Goal: Task Accomplishment & Management: Complete application form

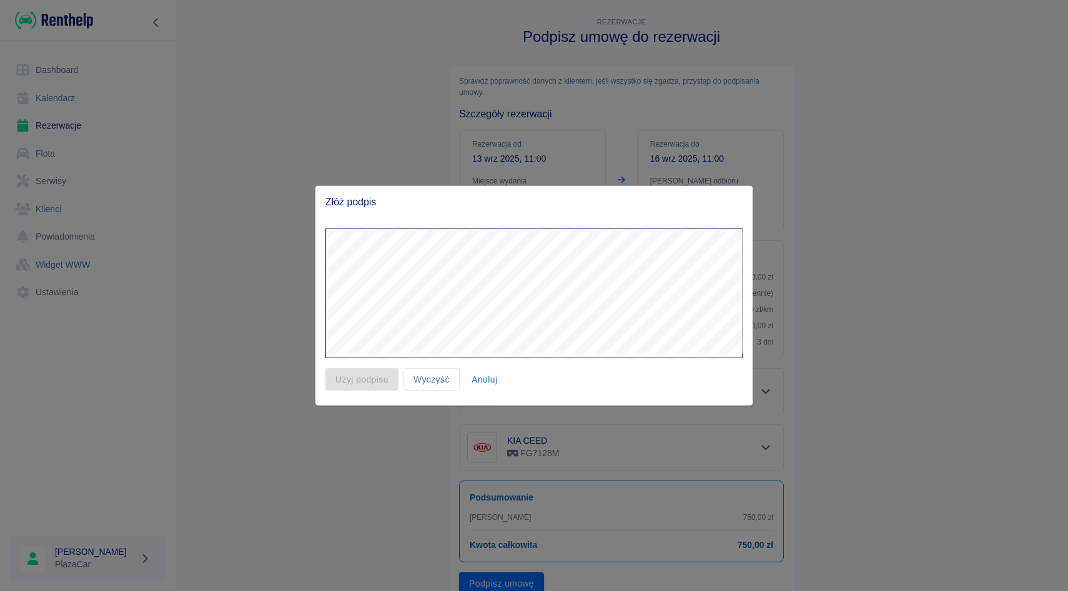
scroll to position [50, 0]
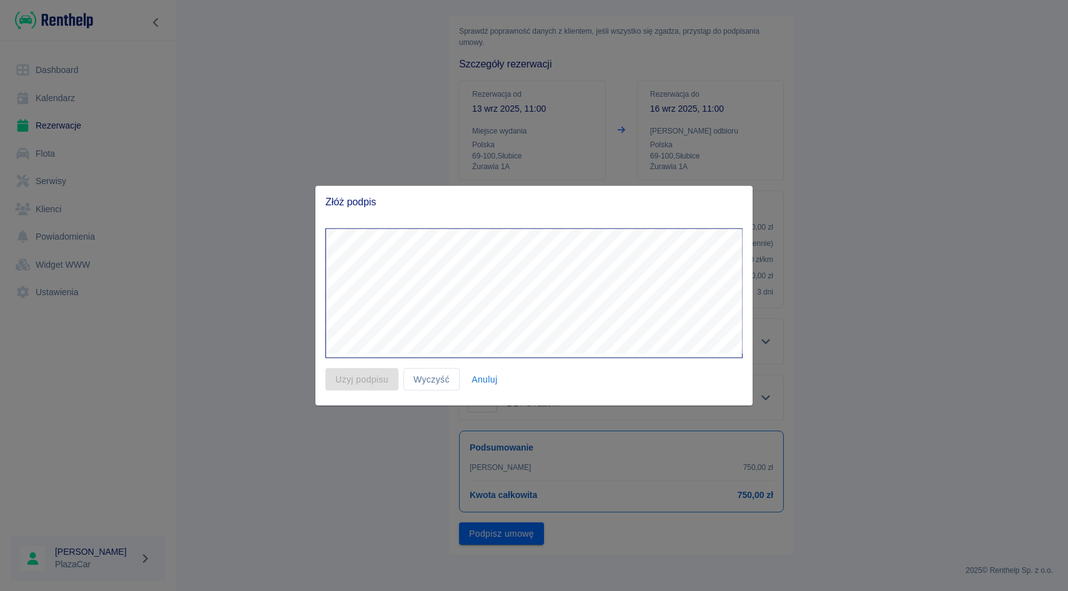
click at [493, 379] on button "Anuluj" at bounding box center [485, 379] width 40 height 23
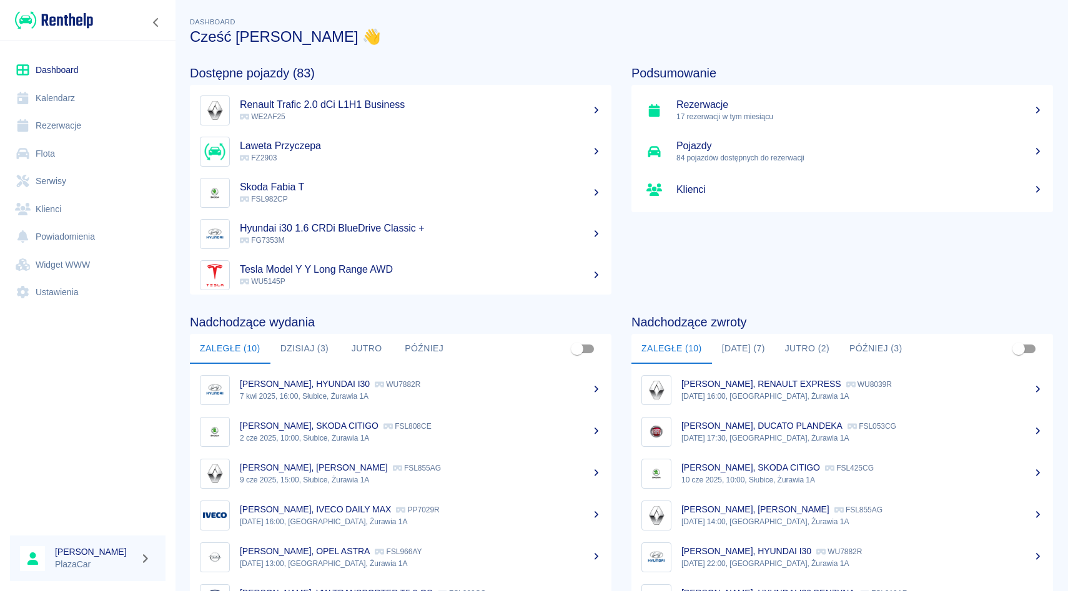
click at [83, 122] on link "Rezerwacje" at bounding box center [87, 126] width 155 height 28
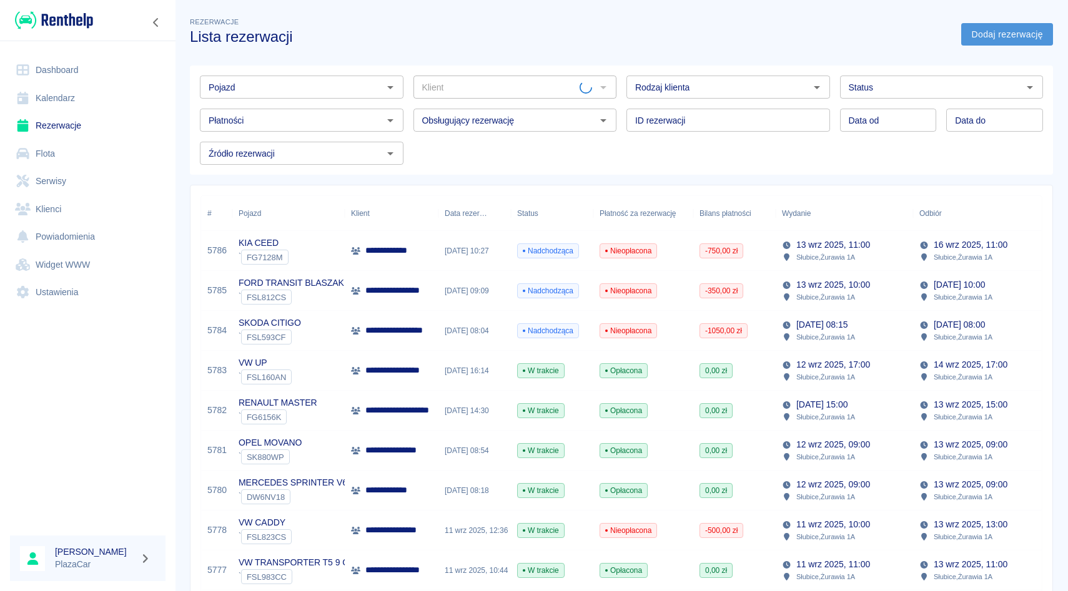
click at [988, 39] on link "Dodaj rezerwację" at bounding box center [1007, 34] width 92 height 23
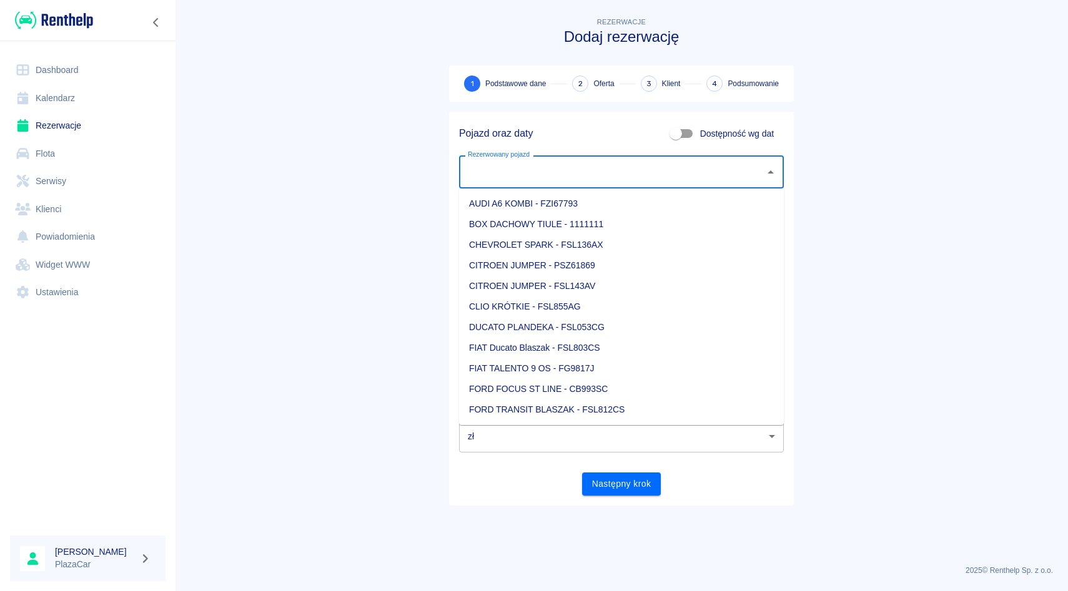
click at [531, 172] on input "Rezerwowany pojazd" at bounding box center [612, 172] width 295 height 22
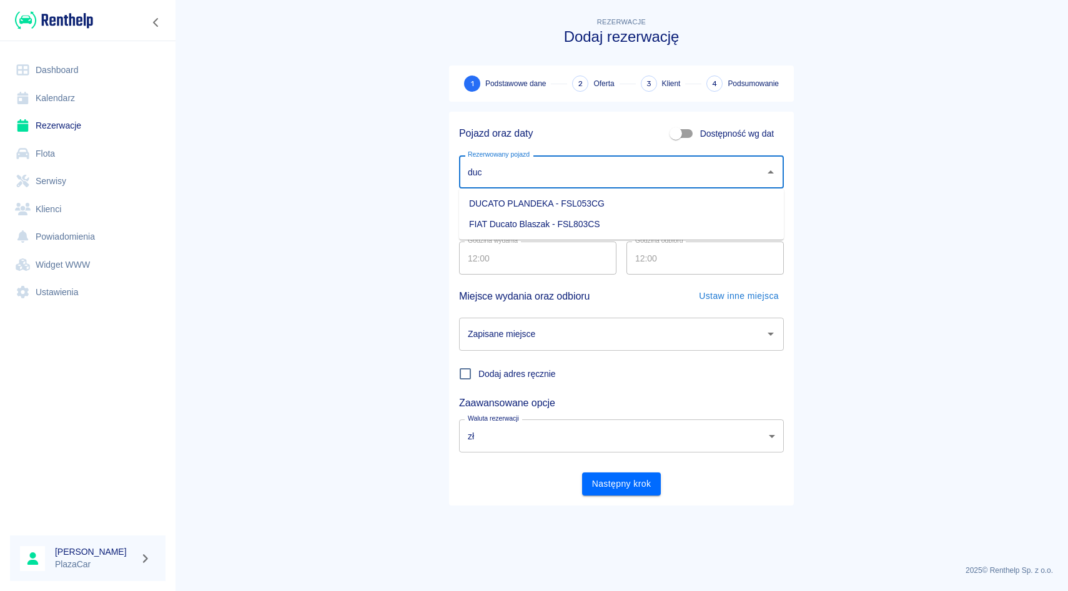
click at [584, 217] on li "FIAT Ducato Blaszak - FSL803CS" at bounding box center [621, 224] width 325 height 21
type input "FIAT Ducato Blaszak - FSL803CS"
click at [653, 204] on input "[DATE]" at bounding box center [704, 215] width 157 height 33
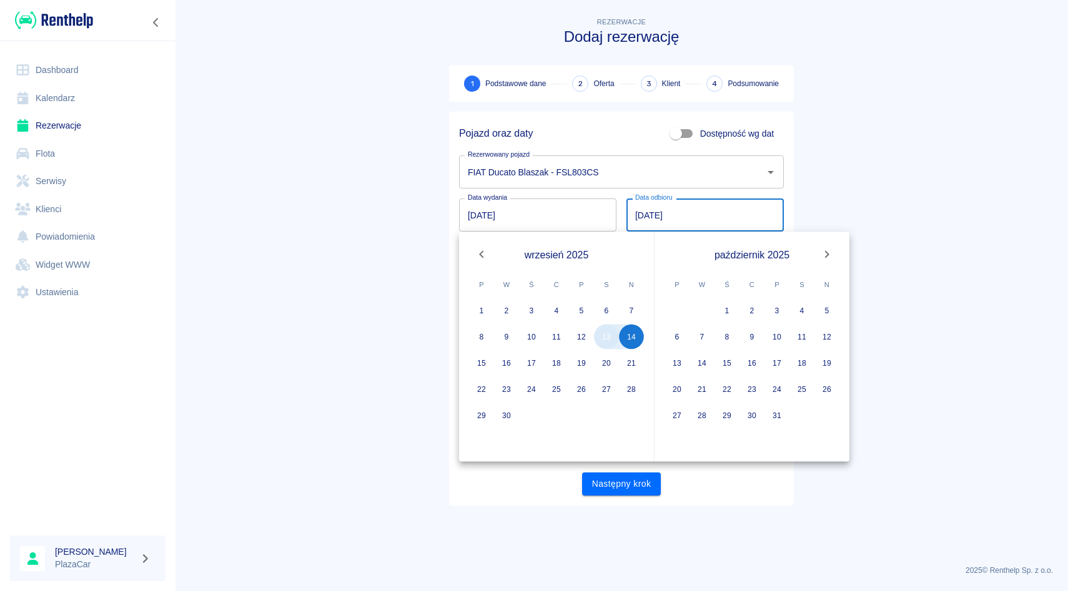
click at [610, 335] on button "13" at bounding box center [606, 337] width 25 height 25
type input "[DATE]"
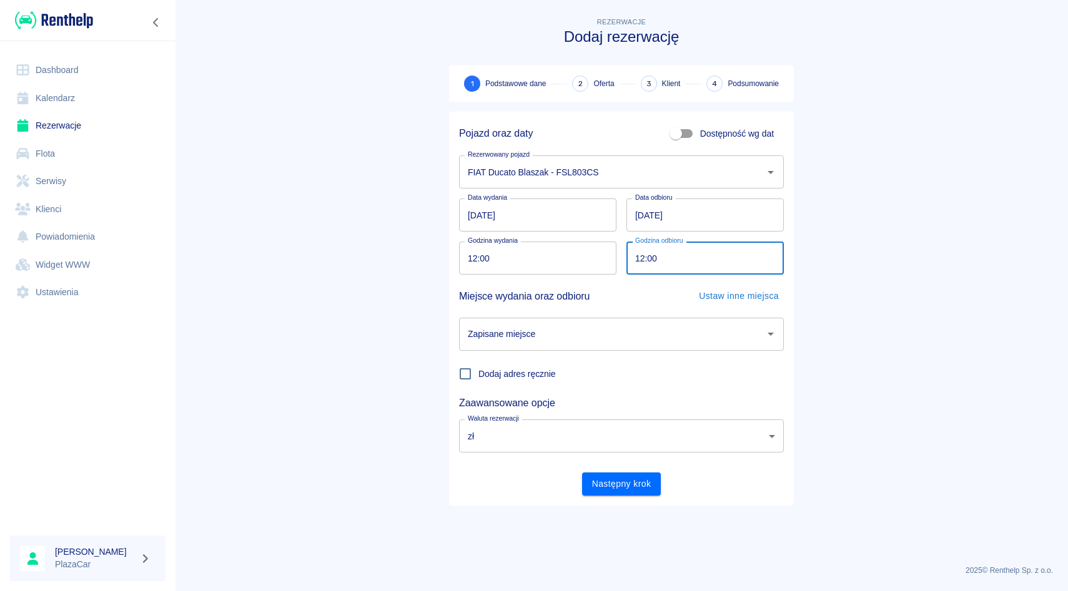
click at [642, 259] on input "12:00" at bounding box center [700, 258] width 149 height 33
type input "17:00"
click at [628, 328] on input "Zapisane miejsce" at bounding box center [612, 334] width 295 height 22
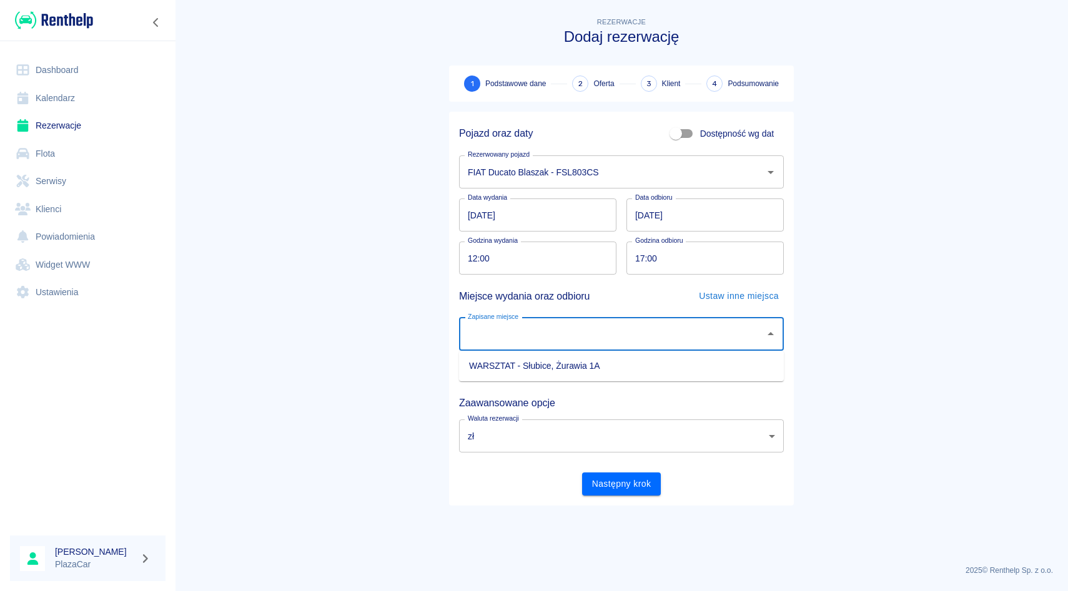
click at [624, 363] on li "WARSZTAT - Słubice, Żurawia 1A" at bounding box center [621, 366] width 325 height 21
type input "WARSZTAT - Słubice, Żurawia 1A"
click at [619, 490] on button "Następny krok" at bounding box center [621, 484] width 79 height 23
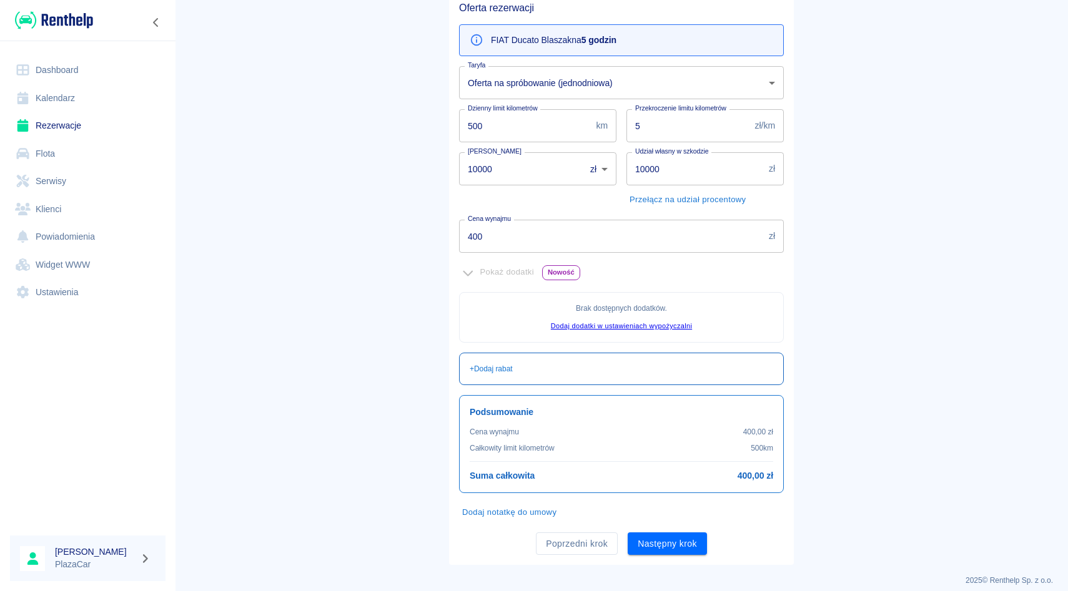
scroll to position [122, 0]
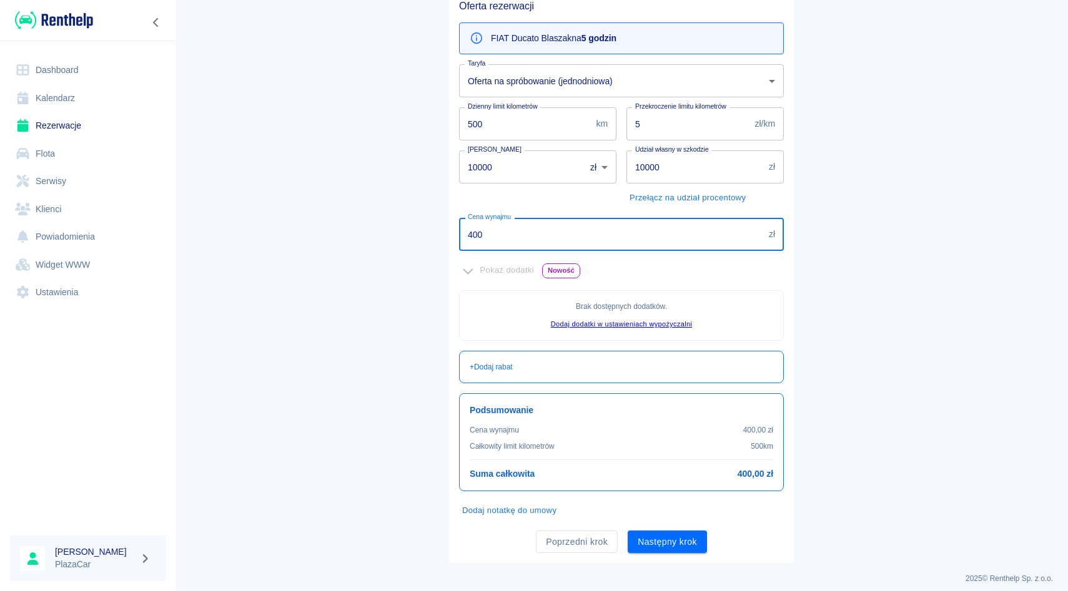
click at [478, 239] on input "400" at bounding box center [611, 234] width 305 height 33
type input "10"
click at [505, 178] on input "10000" at bounding box center [517, 166] width 117 height 33
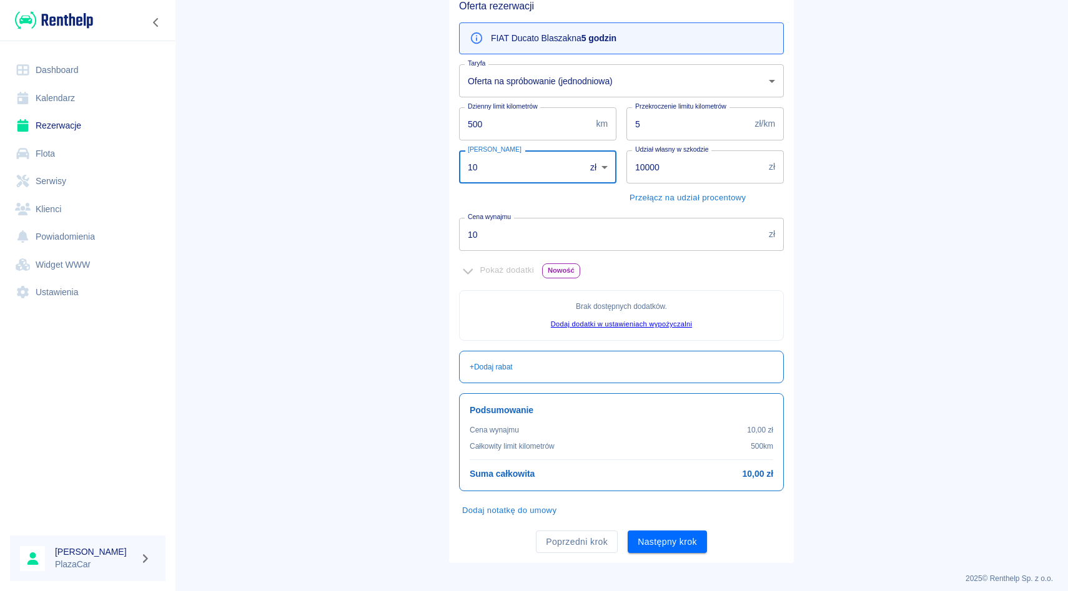
type input "1"
type input "500"
click at [659, 542] on button "Następny krok" at bounding box center [667, 542] width 79 height 23
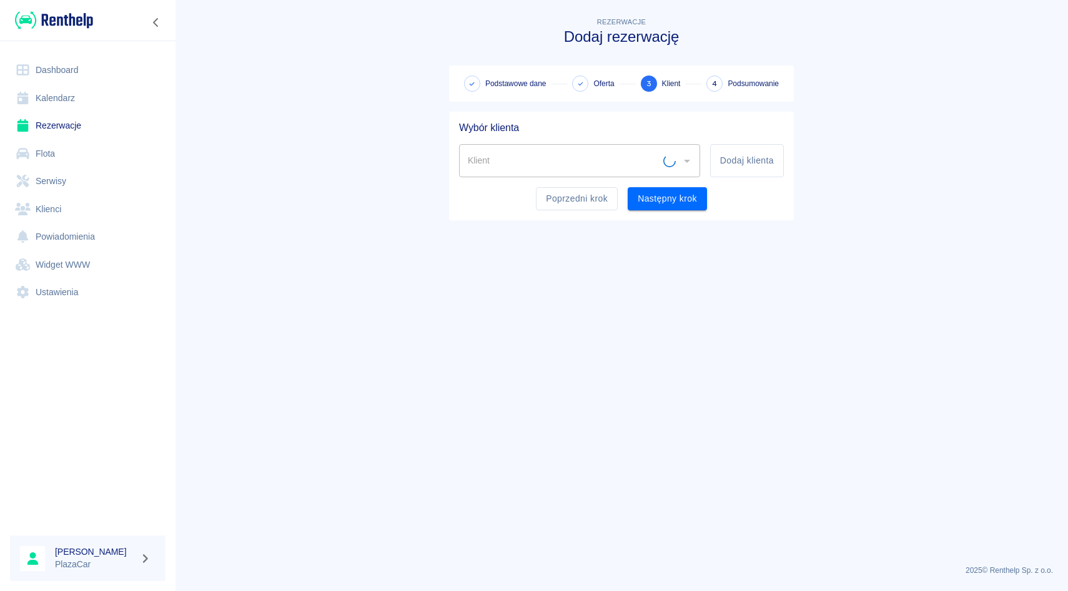
scroll to position [0, 0]
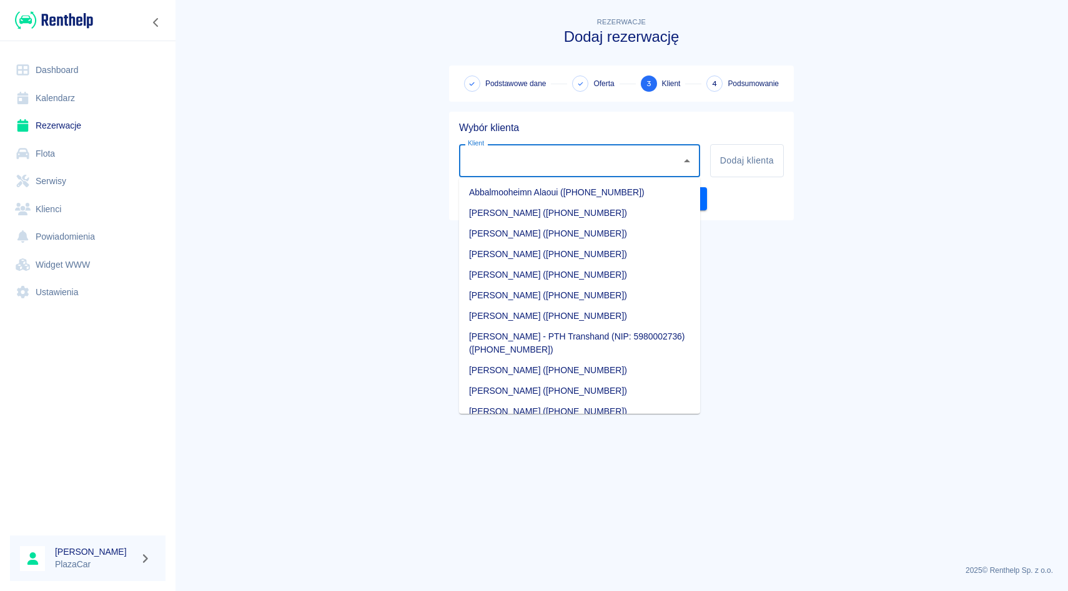
click at [506, 160] on input "Klient" at bounding box center [570, 161] width 211 height 22
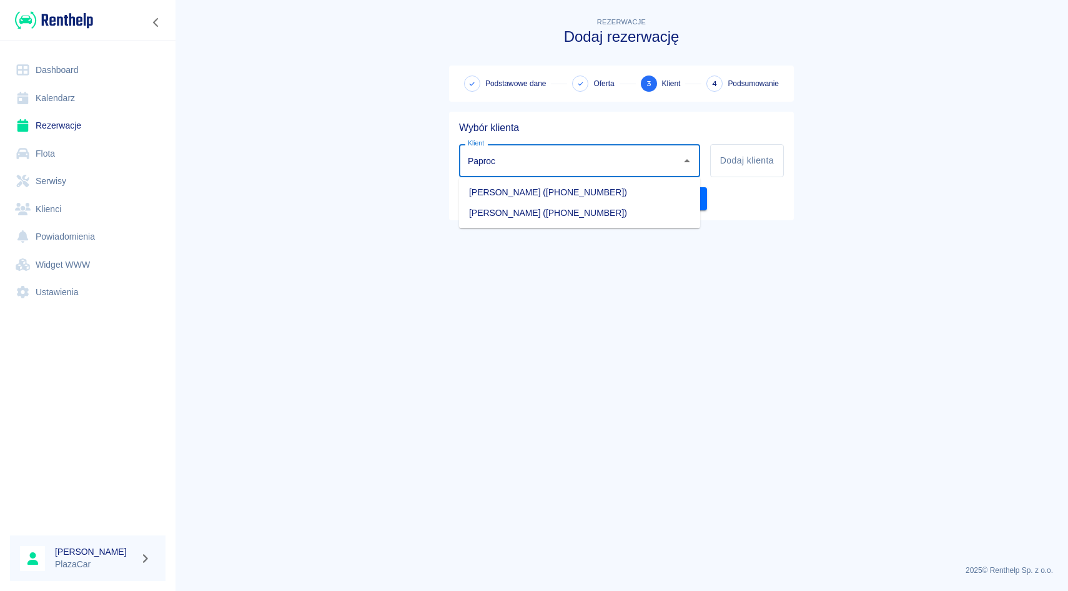
click at [554, 213] on li "[PERSON_NAME] ([PHONE_NUMBER])" at bounding box center [579, 213] width 241 height 21
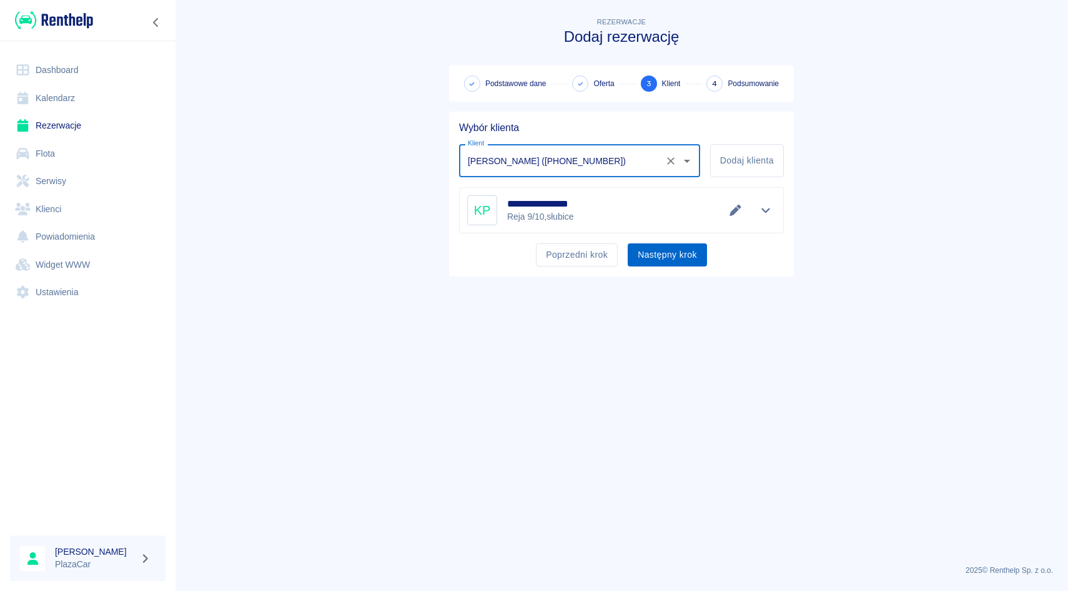
type input "[PERSON_NAME] ([PHONE_NUMBER])"
click at [669, 257] on button "Następny krok" at bounding box center [667, 255] width 79 height 23
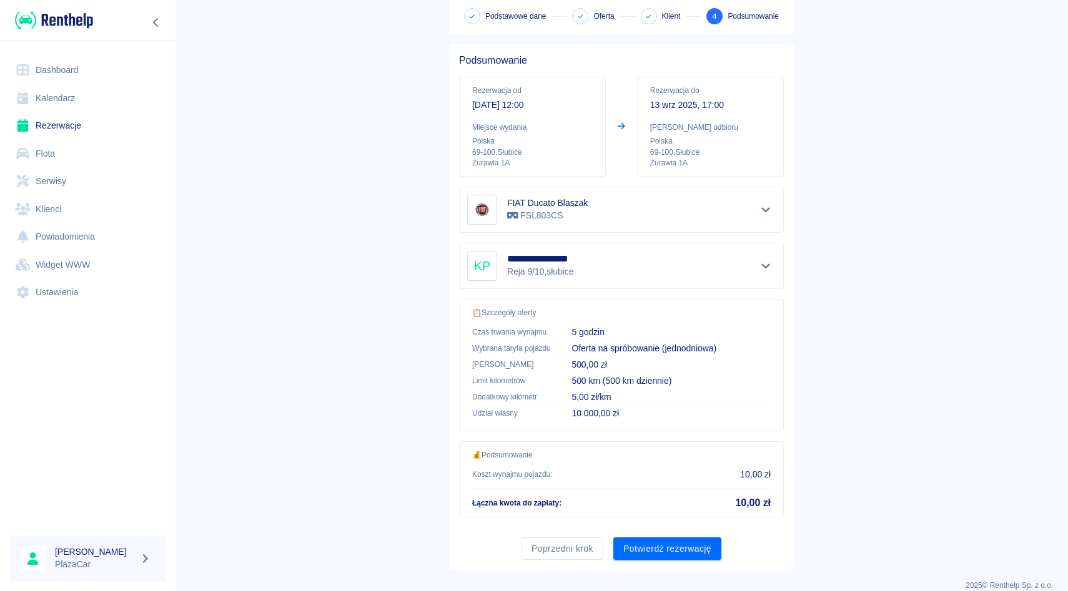
scroll to position [82, 0]
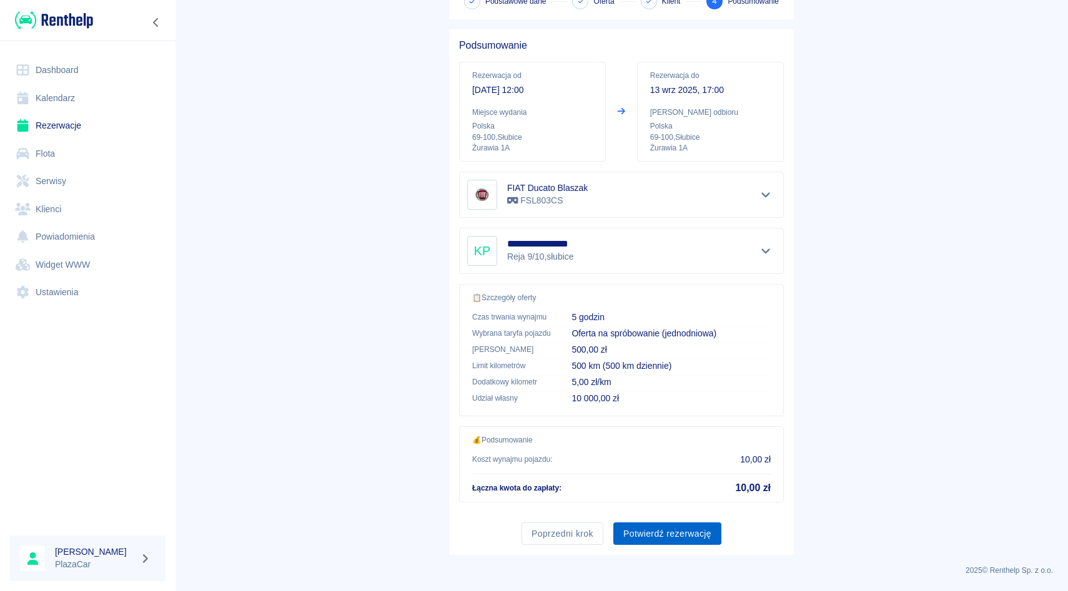
click at [659, 533] on button "Potwierdź rezerwację" at bounding box center [667, 534] width 108 height 23
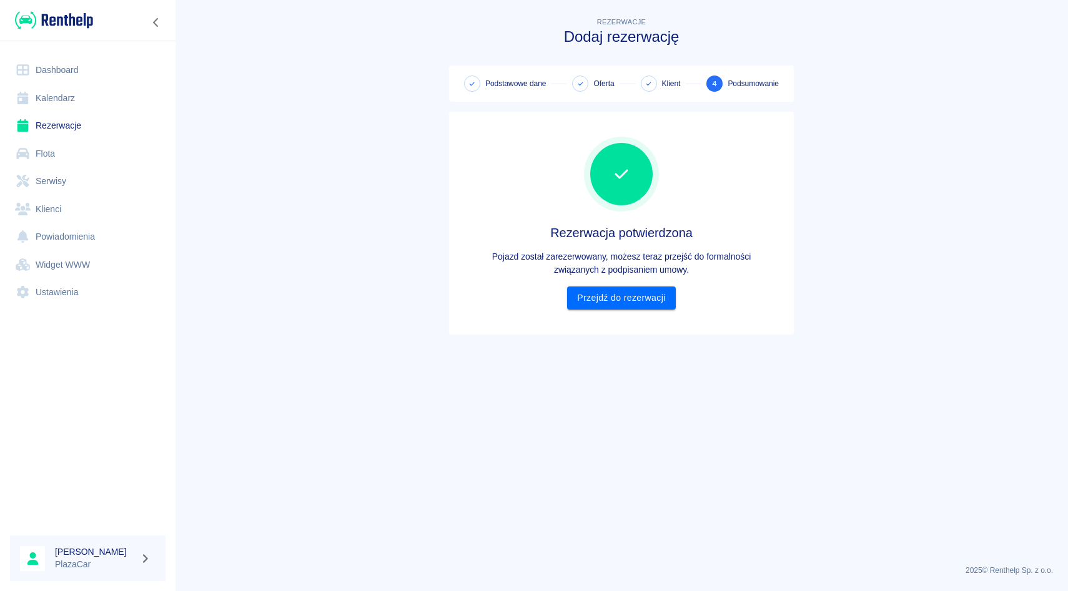
scroll to position [0, 0]
click at [621, 302] on link "Przejdź do rezerwacji" at bounding box center [621, 298] width 108 height 23
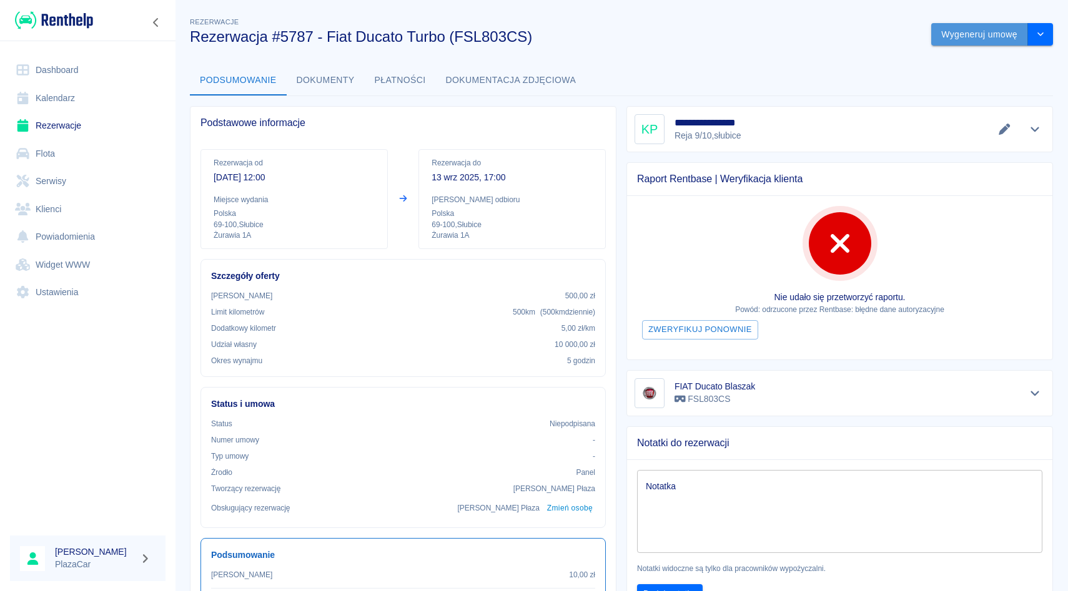
click at [982, 39] on button "Wygeneruj umowę" at bounding box center [979, 34] width 97 height 23
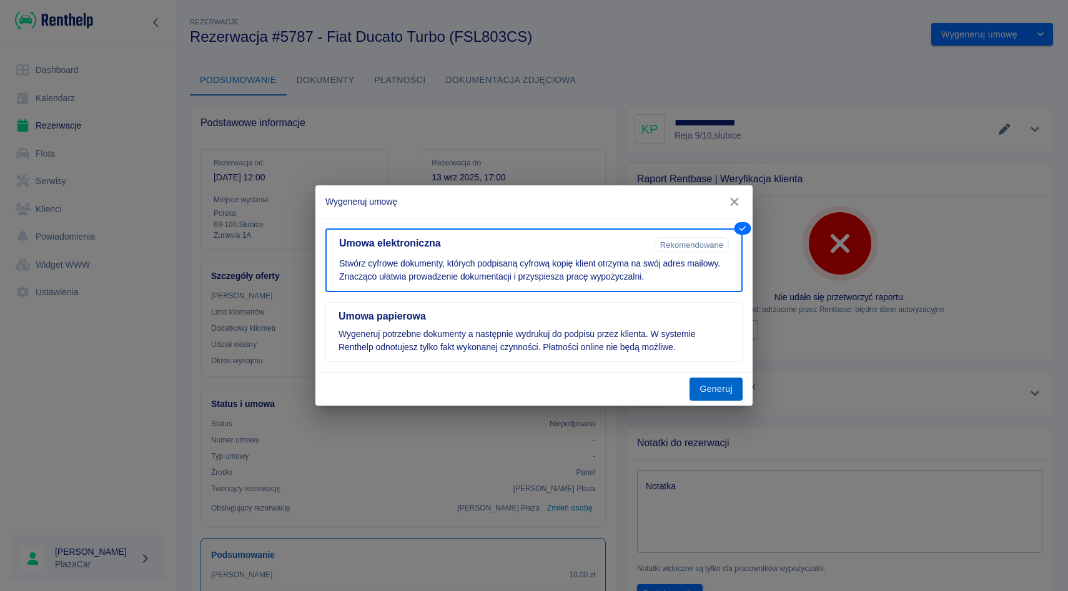
click at [715, 392] on button "Generuj" at bounding box center [715, 389] width 53 height 23
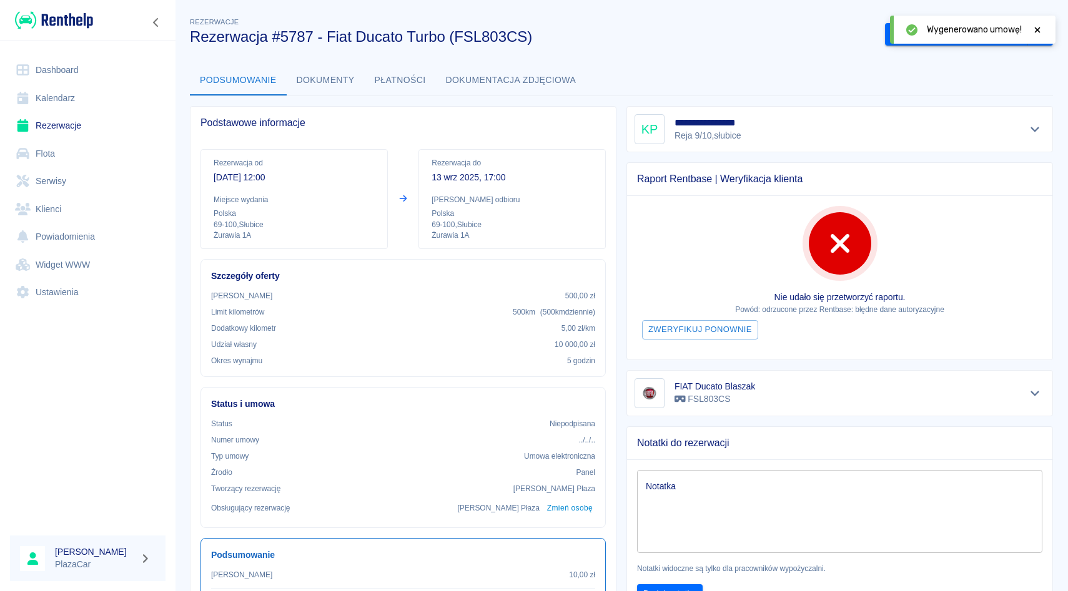
click at [1042, 24] on div at bounding box center [1037, 29] width 11 height 13
click at [939, 34] on button "Podpisz umowę elektroniczną" at bounding box center [956, 34] width 143 height 23
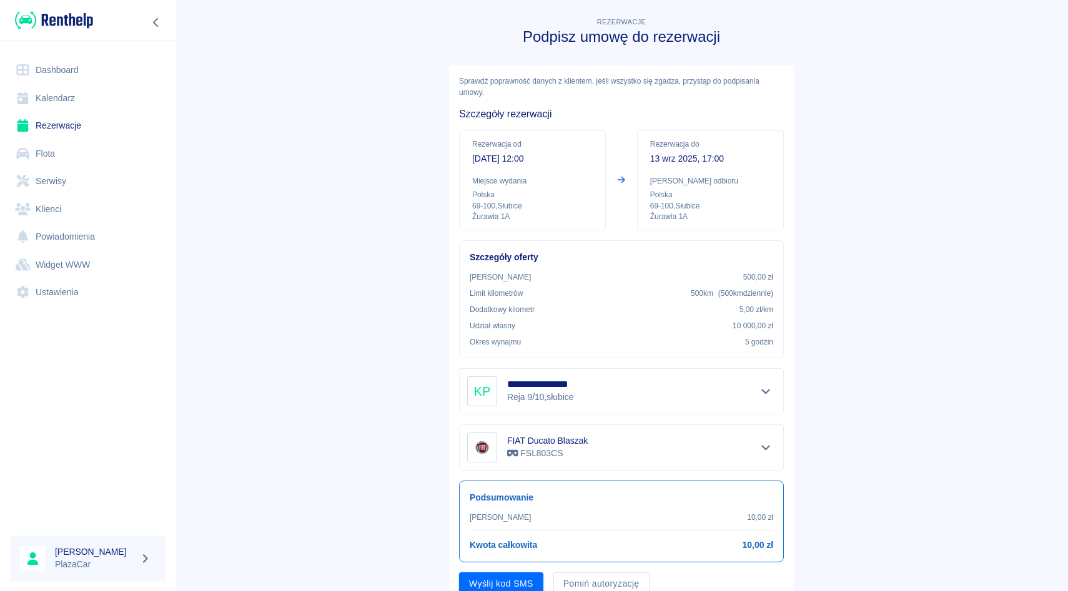
scroll to position [50, 0]
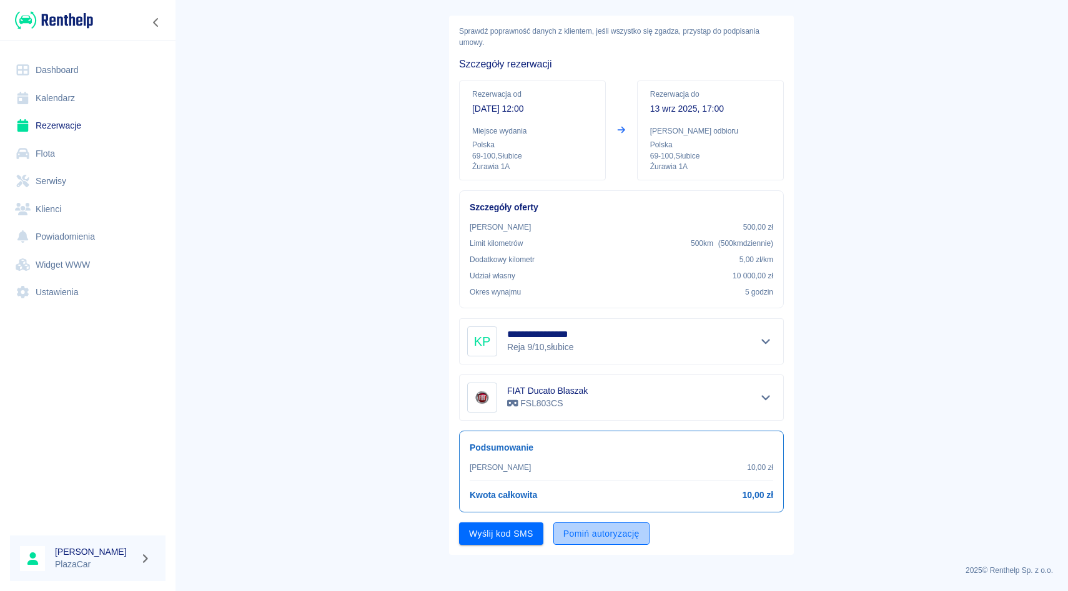
click at [588, 540] on button "Pomiń autoryzację" at bounding box center [601, 534] width 96 height 23
click at [515, 535] on button "Podpisz umowę" at bounding box center [501, 534] width 85 height 23
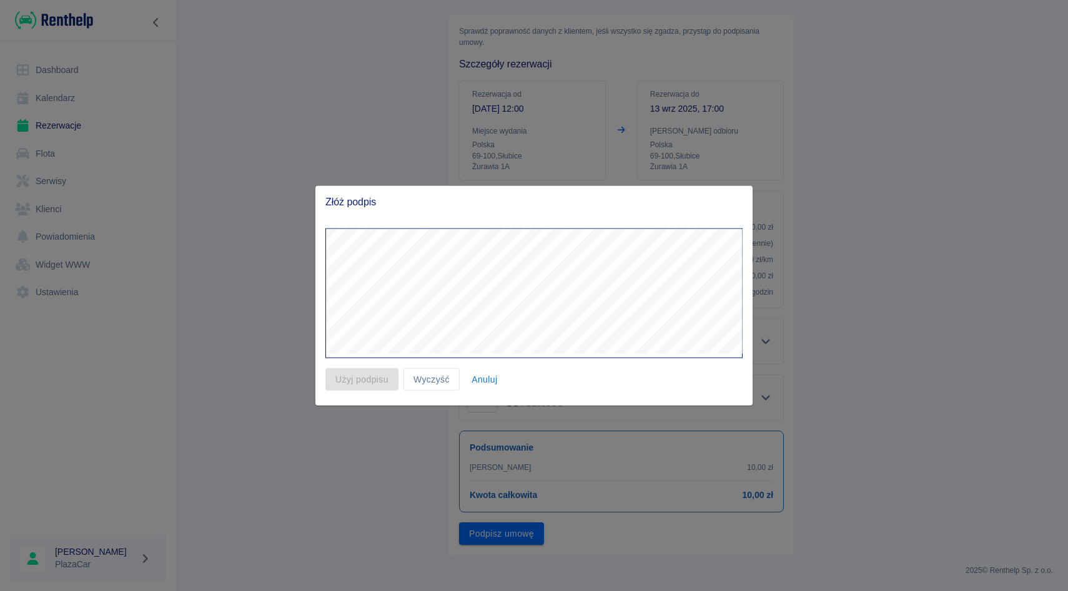
click at [493, 374] on button "Anuluj" at bounding box center [485, 379] width 40 height 23
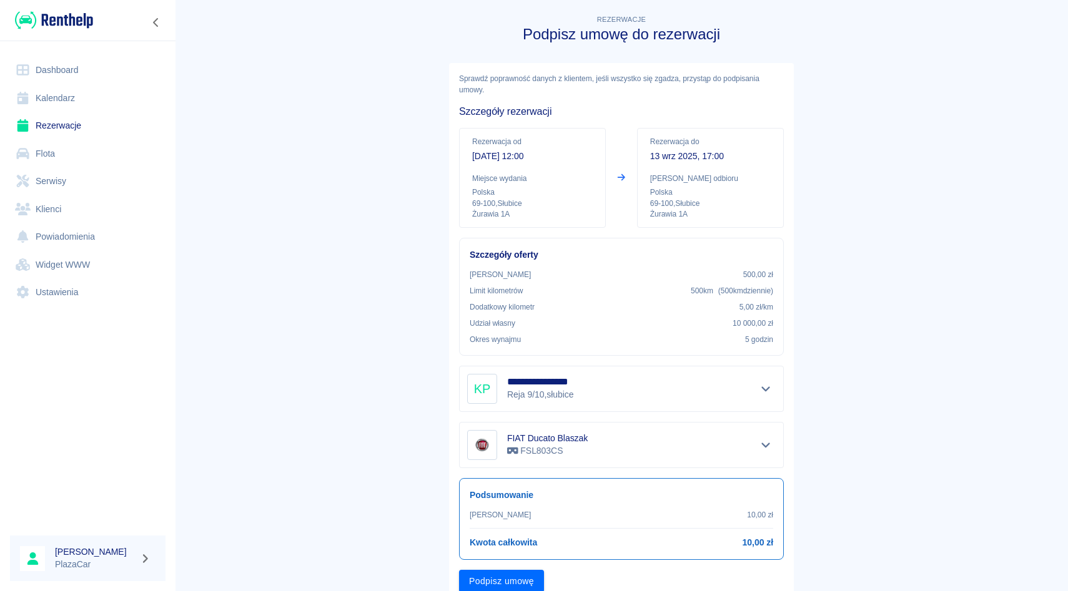
scroll to position [0, 0]
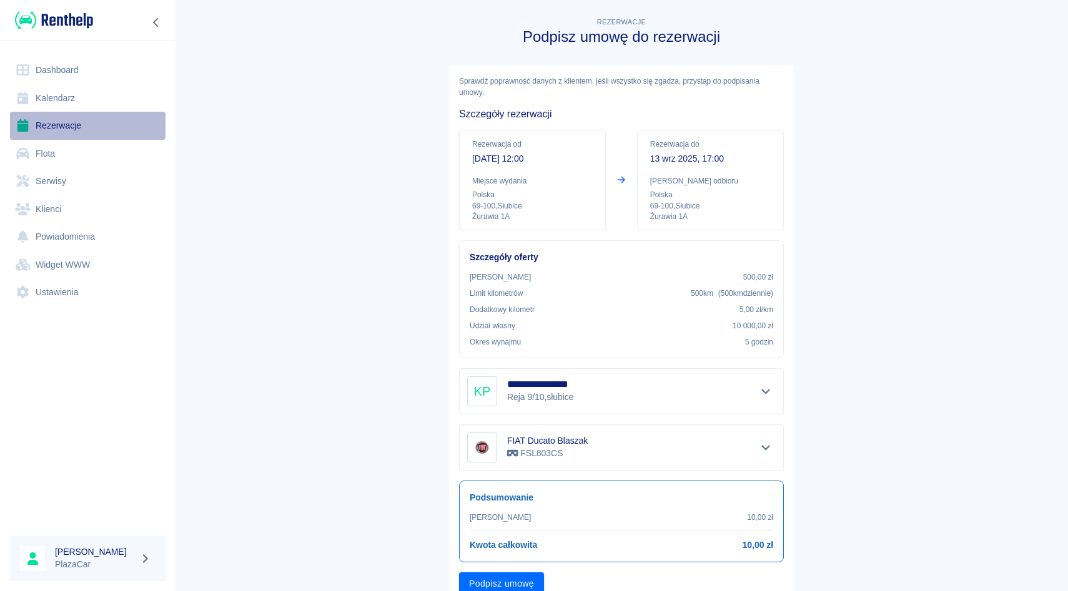
click at [64, 131] on link "Rezerwacje" at bounding box center [87, 126] width 155 height 28
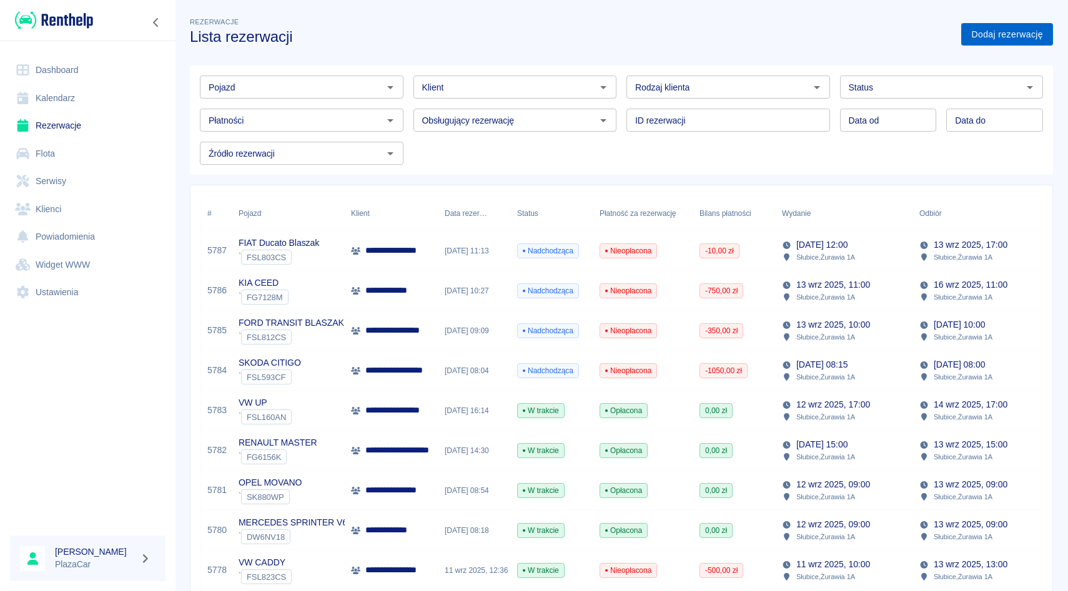
click at [1001, 35] on link "Dodaj rezerwację" at bounding box center [1007, 34] width 92 height 23
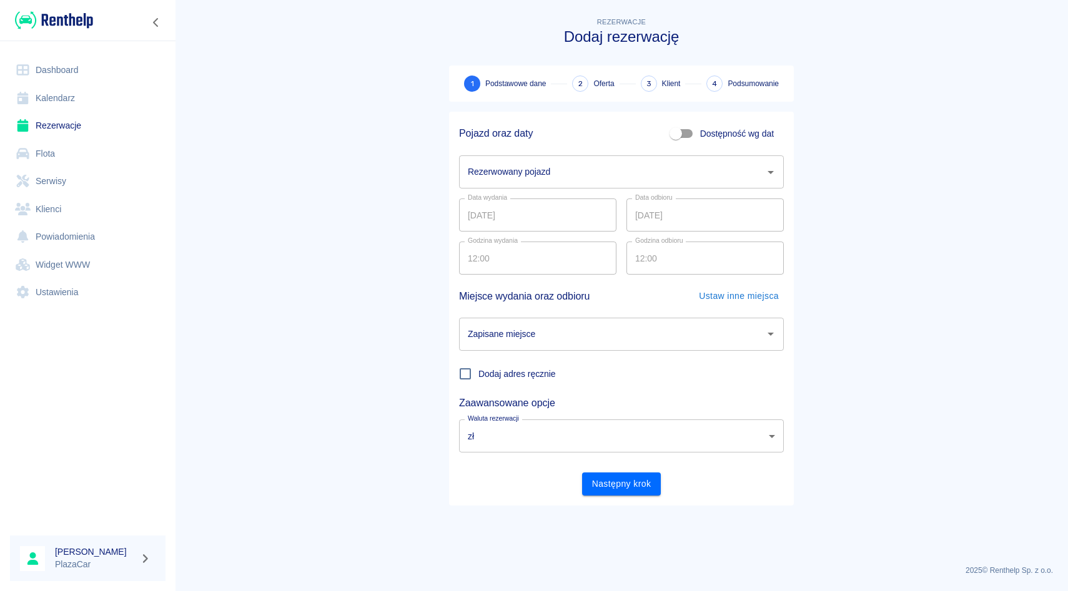
click at [592, 174] on input "Rezerwowany pojazd" at bounding box center [612, 172] width 295 height 22
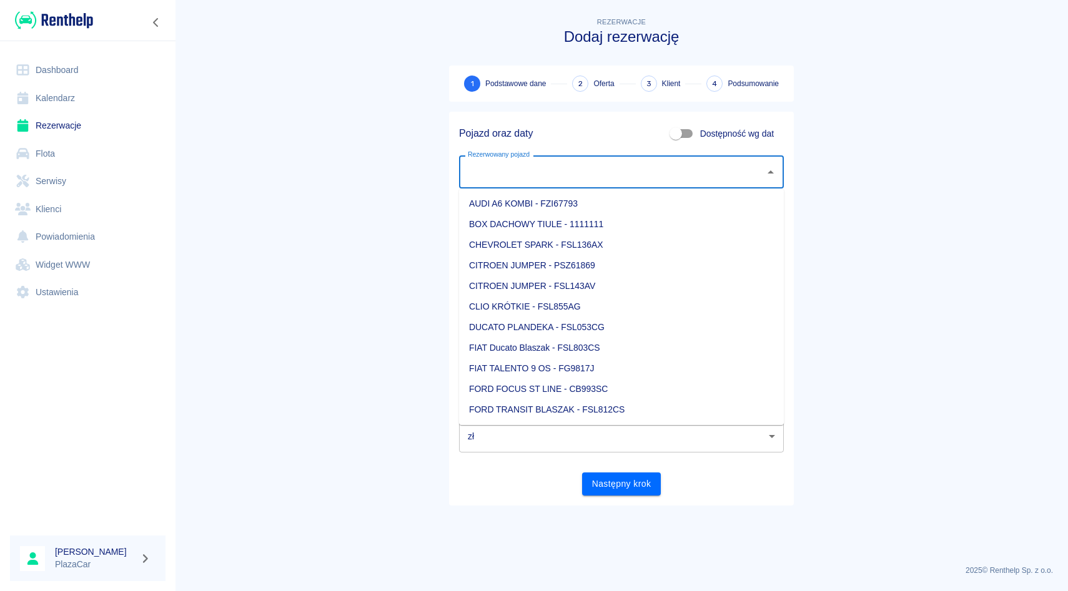
type input "p"
click at [655, 288] on li "OPEL MOVANO - SK880WP" at bounding box center [621, 286] width 325 height 21
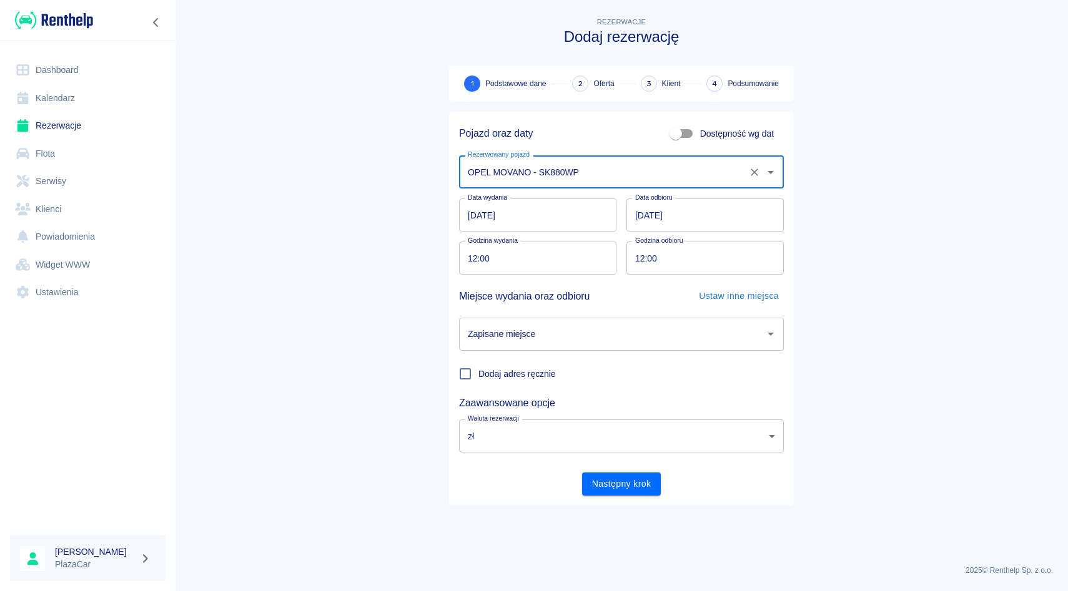
type input "OPEL MOVANO - SK880WP"
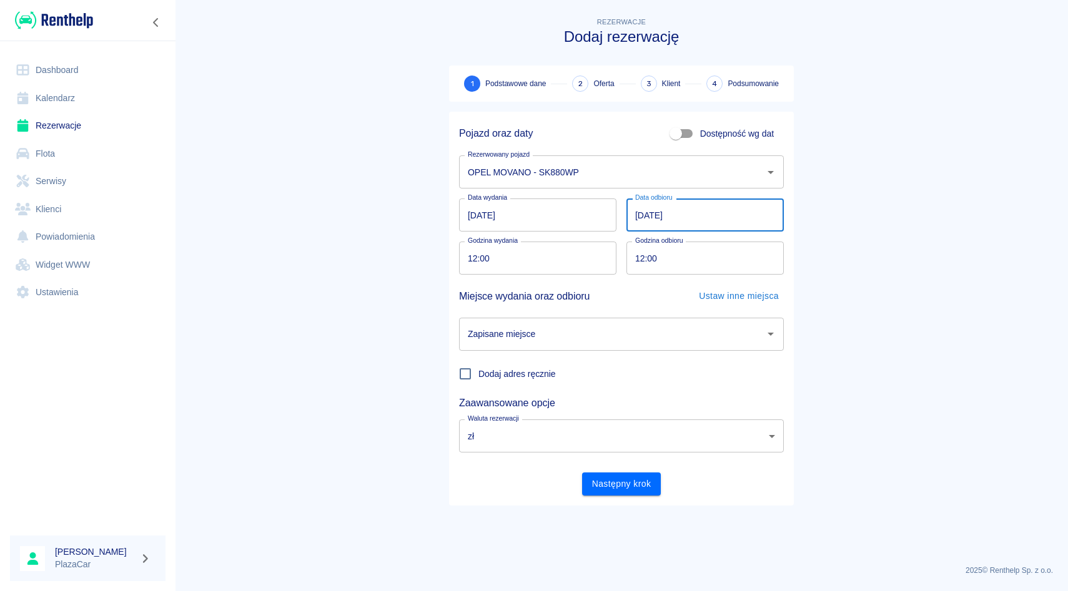
click at [652, 223] on input "[DATE]" at bounding box center [704, 215] width 157 height 33
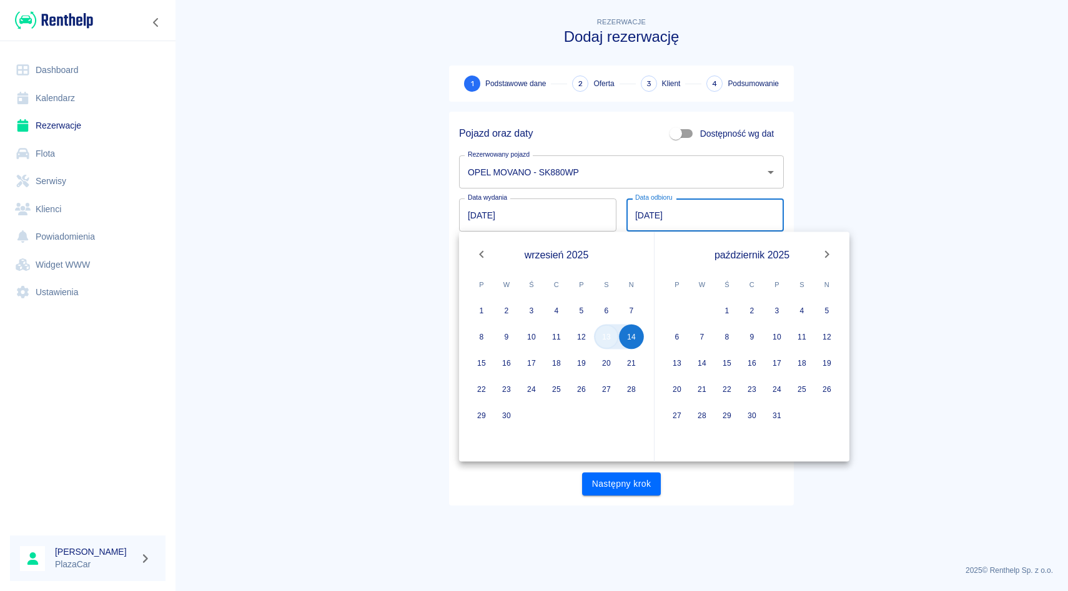
click at [605, 335] on button "13" at bounding box center [606, 337] width 25 height 25
type input "[DATE]"
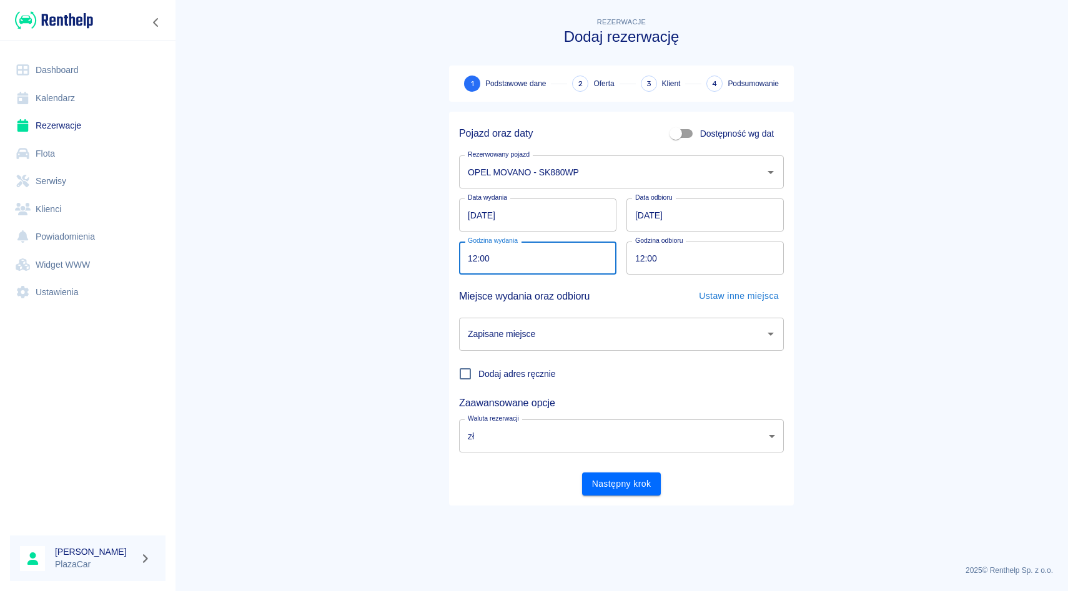
click at [481, 261] on input "12:00" at bounding box center [533, 258] width 149 height 33
click at [473, 257] on input "12:00" at bounding box center [533, 258] width 149 height 33
type input "11:33"
click at [640, 259] on input "12:00" at bounding box center [700, 258] width 149 height 33
click at [608, 343] on input "Zapisane miejsce" at bounding box center [612, 334] width 295 height 22
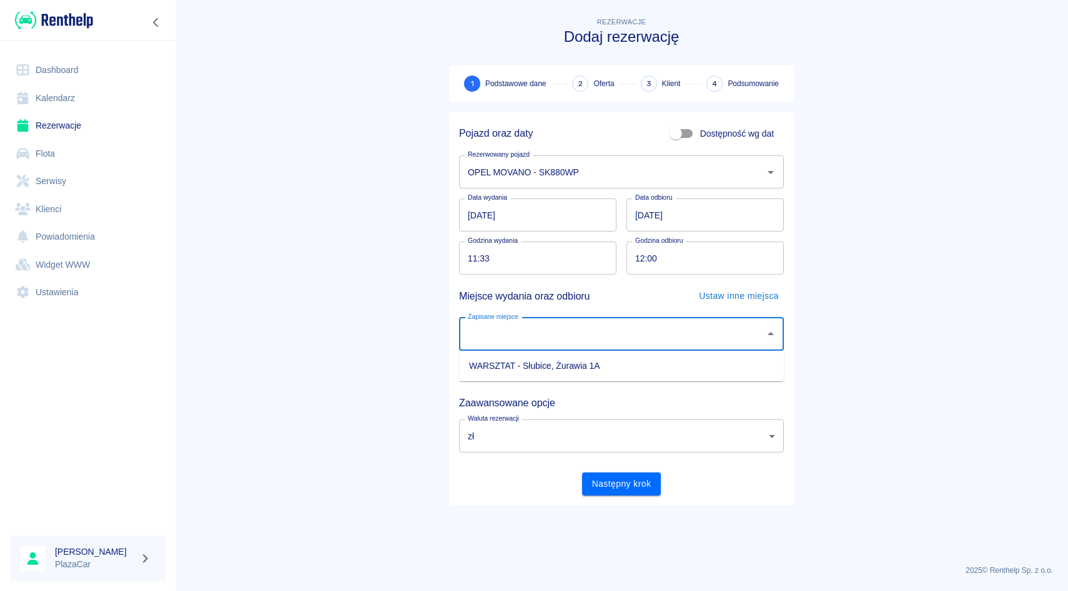
click at [603, 362] on li "WARSZTAT - Słubice, Żurawia 1A" at bounding box center [621, 366] width 325 height 21
type input "WARSZTAT - Słubice, Żurawia 1A"
click at [608, 496] on div "Pojazd oraz daty Dostępność wg dat Rezerwowany pojazd OPEL MOVANO - SK880WP Rez…" at bounding box center [621, 309] width 345 height 394
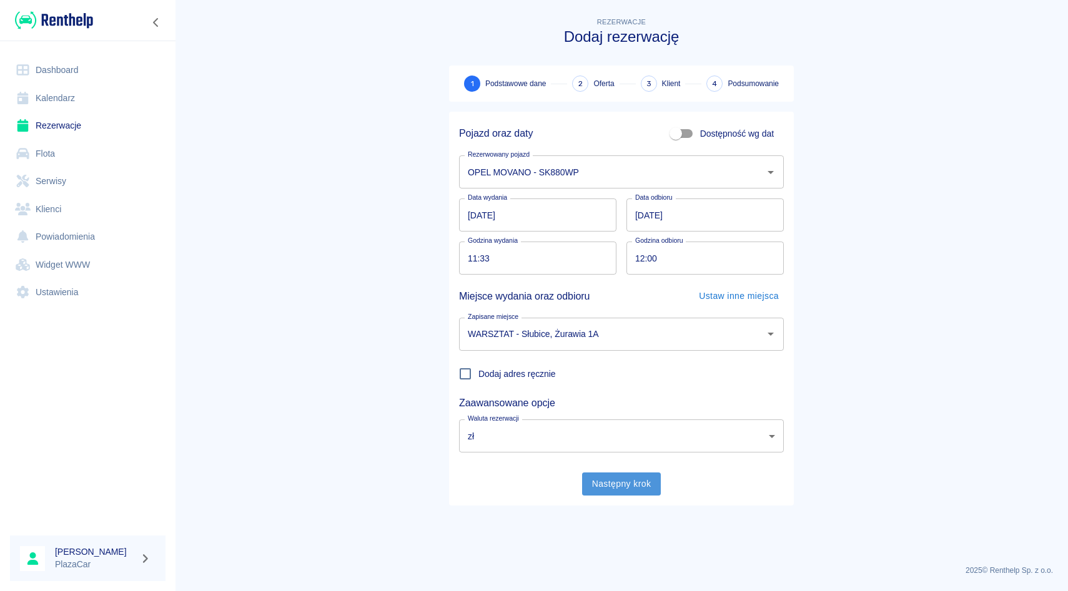
click at [616, 478] on button "Następny krok" at bounding box center [621, 484] width 79 height 23
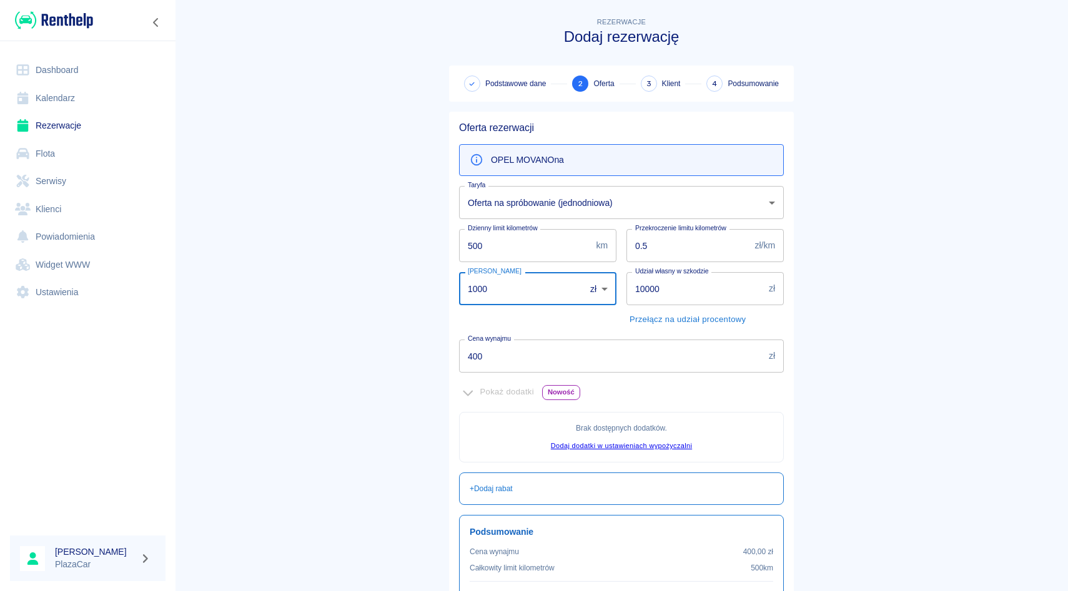
click at [487, 290] on input "1000" at bounding box center [517, 288] width 117 height 33
type input "1"
type input "500"
click at [473, 355] on input "400" at bounding box center [611, 356] width 305 height 33
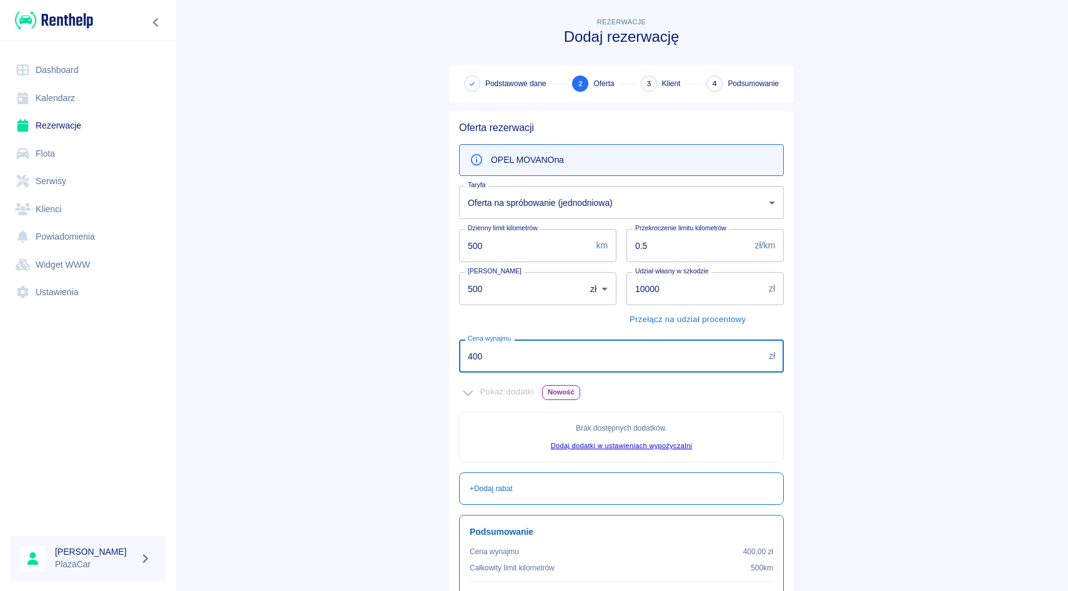
click at [485, 356] on input "400" at bounding box center [611, 356] width 305 height 33
type input "4"
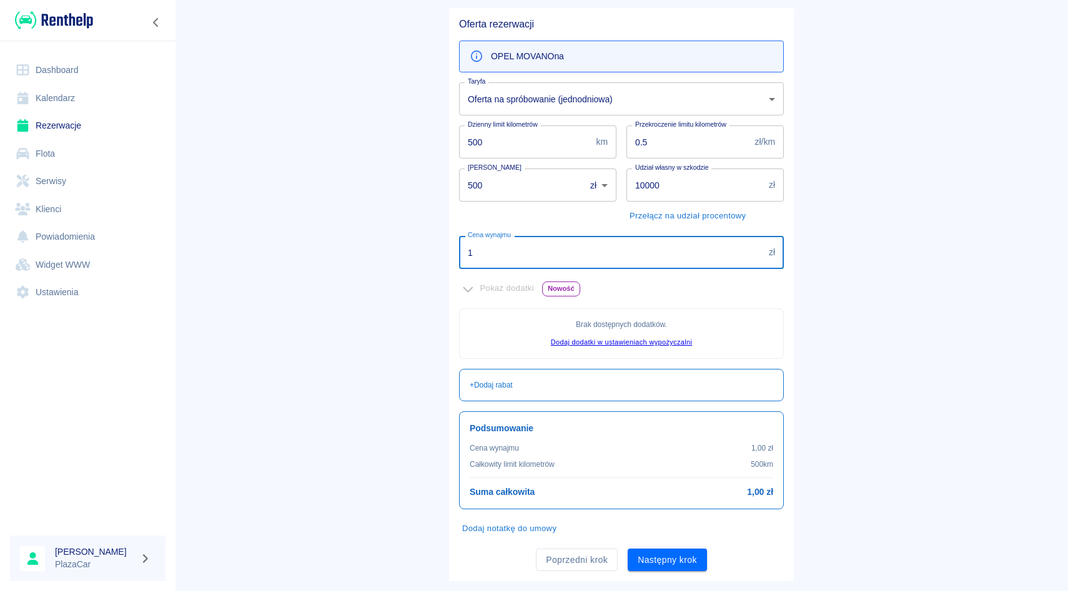
scroll to position [130, 0]
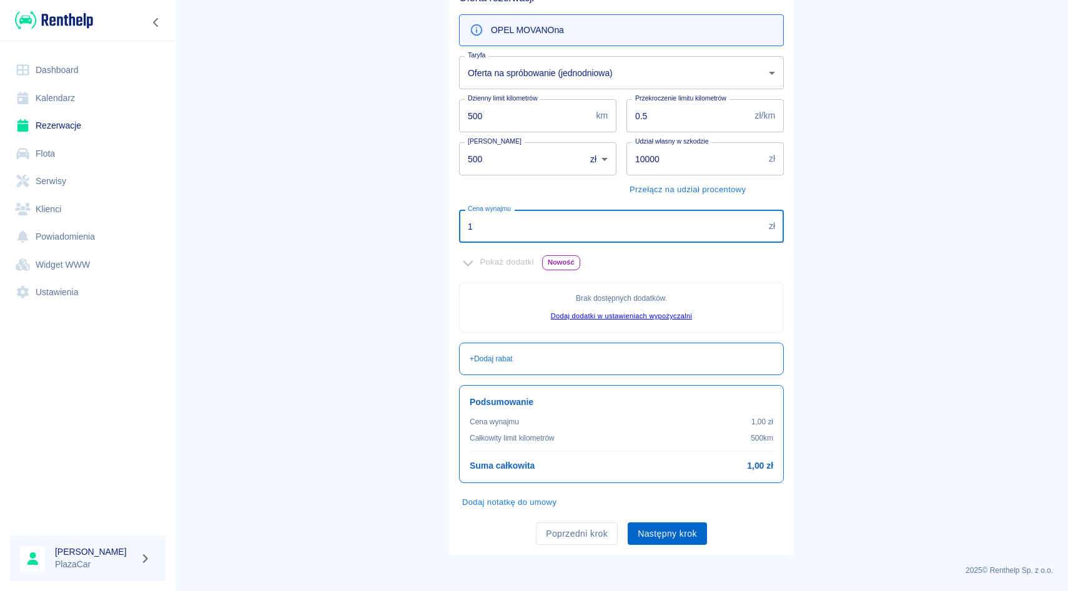
type input "1"
click at [667, 530] on button "Następny krok" at bounding box center [667, 534] width 79 height 23
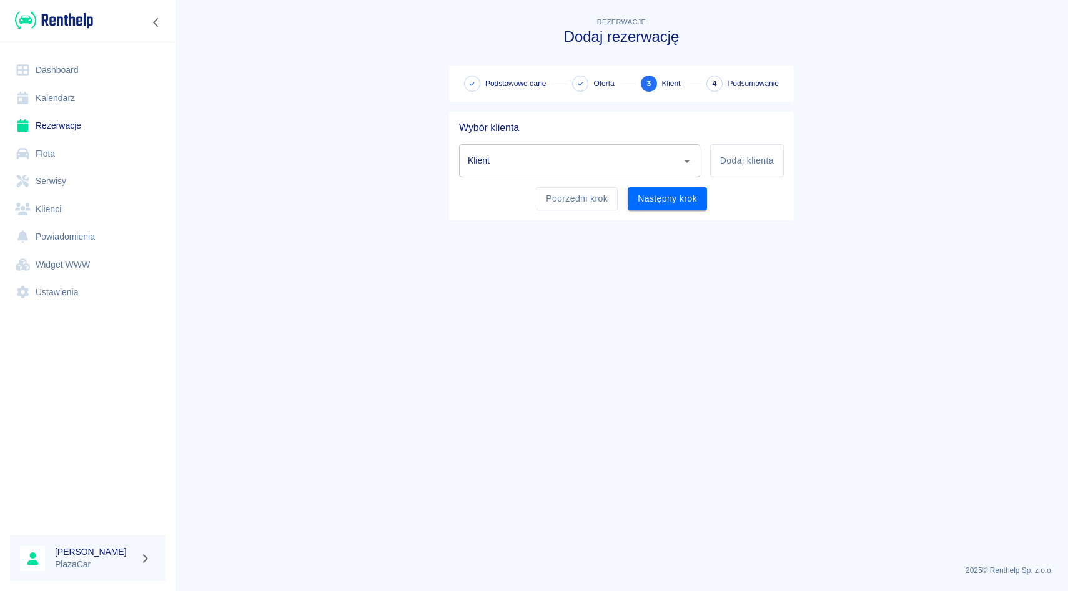
scroll to position [0, 0]
click at [521, 161] on input "Klient" at bounding box center [570, 161] width 211 height 22
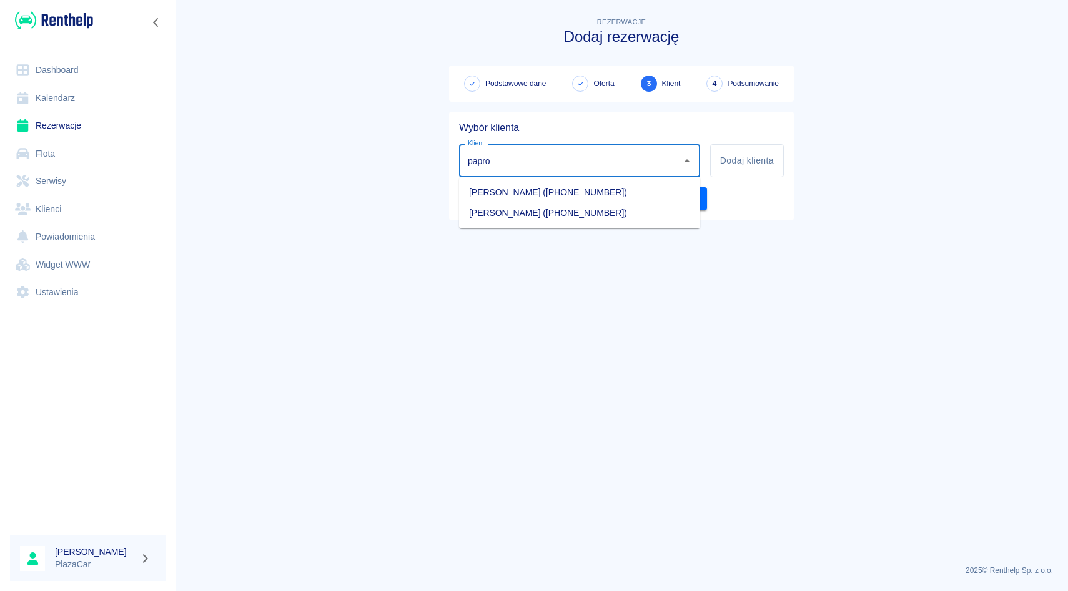
click at [567, 207] on li "[PERSON_NAME] ([PHONE_NUMBER])" at bounding box center [579, 213] width 241 height 21
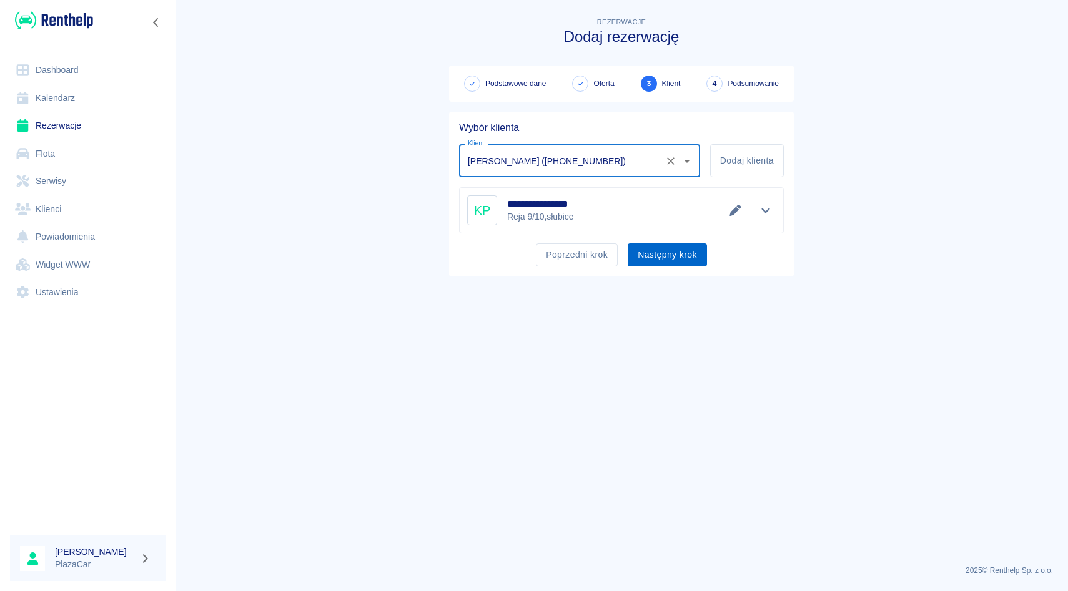
type input "[PERSON_NAME] ([PHONE_NUMBER])"
click at [656, 257] on button "Następny krok" at bounding box center [667, 255] width 79 height 23
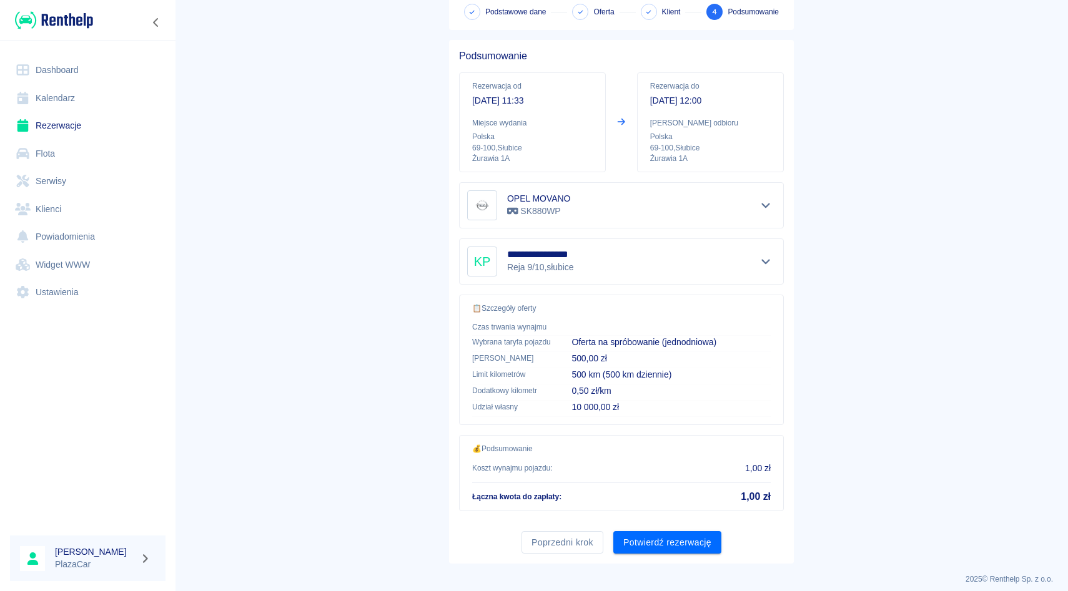
scroll to position [81, 0]
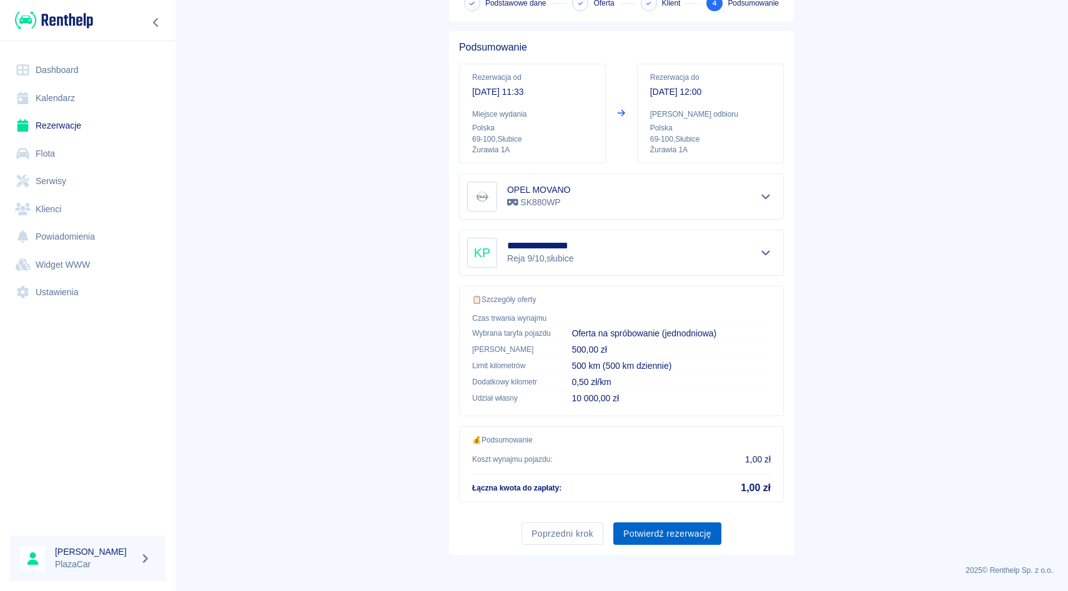
click at [659, 536] on button "Potwierdź rezerwację" at bounding box center [667, 534] width 108 height 23
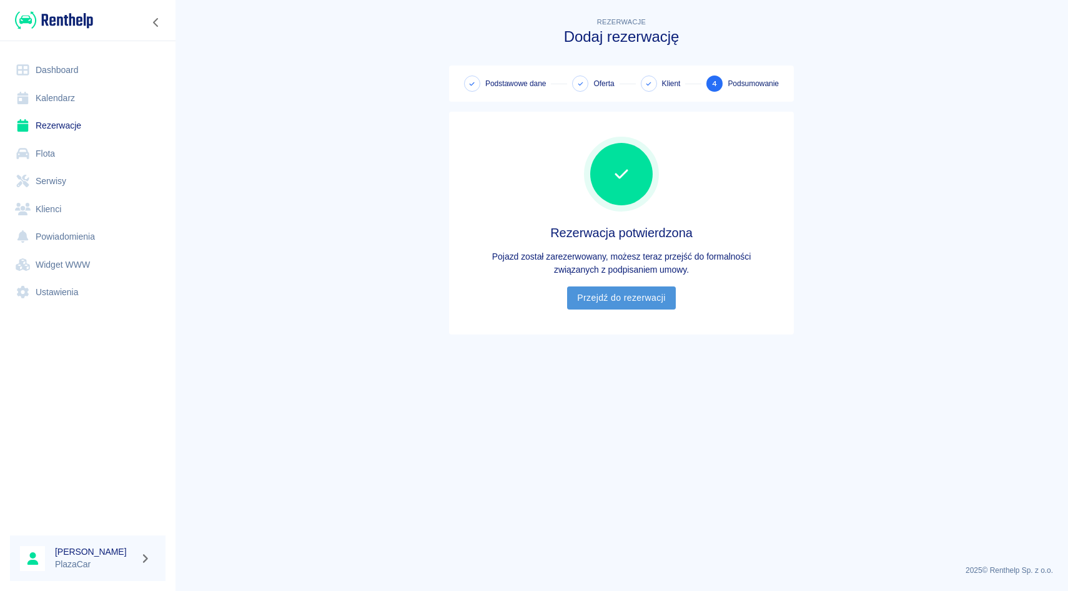
click at [624, 298] on link "Przejdź do rezerwacji" at bounding box center [621, 298] width 108 height 23
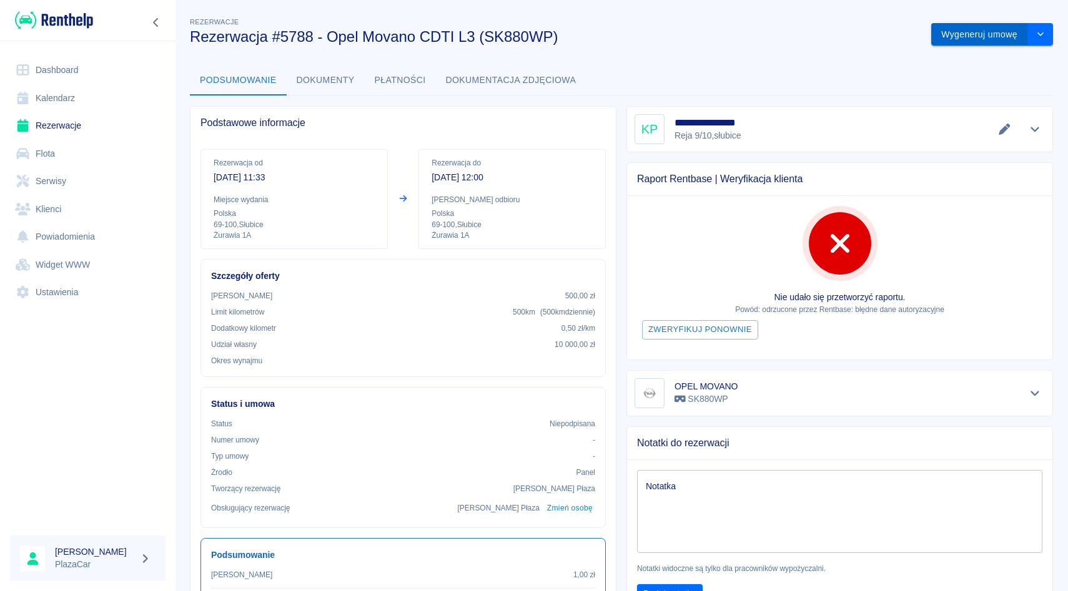
click at [970, 38] on button "Wygeneruj umowę" at bounding box center [979, 34] width 97 height 23
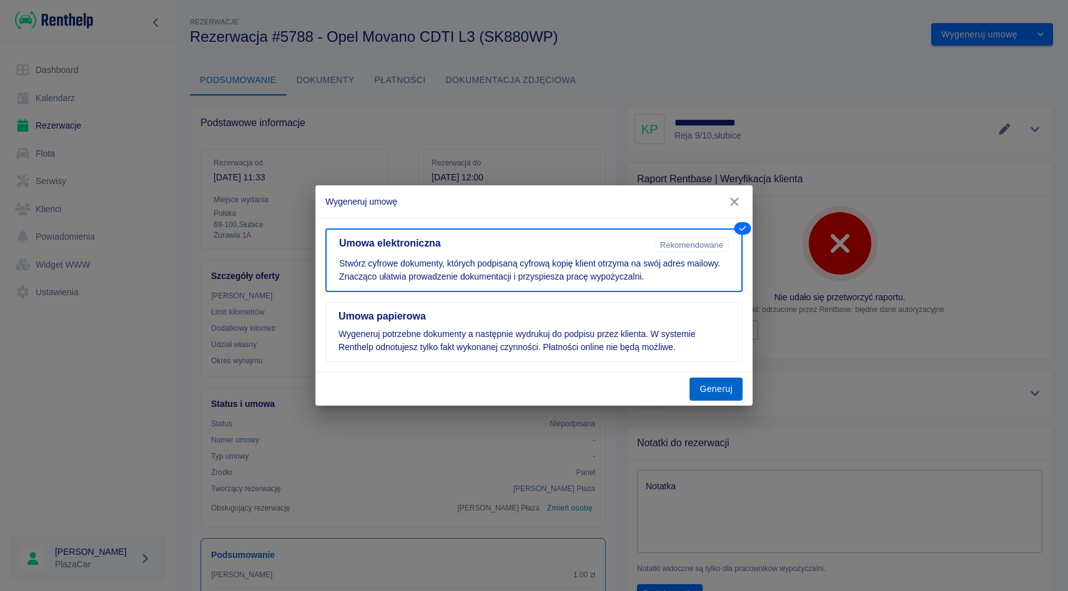
click at [711, 391] on button "Generuj" at bounding box center [715, 389] width 53 height 23
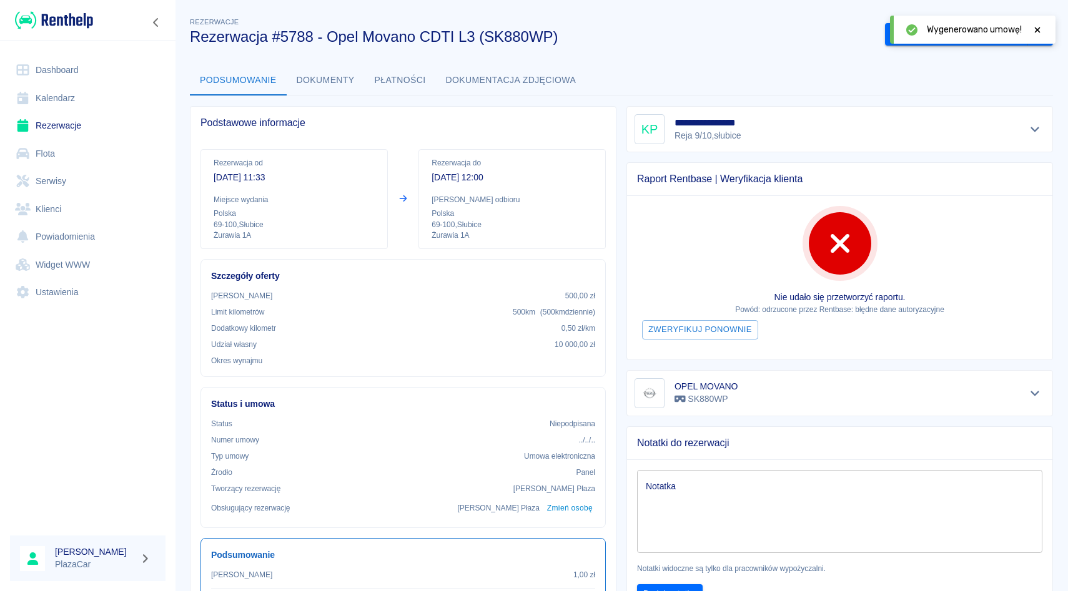
click at [1033, 29] on icon at bounding box center [1037, 30] width 11 height 9
click at [962, 35] on button "Podpisz umowę elektroniczną" at bounding box center [956, 34] width 143 height 23
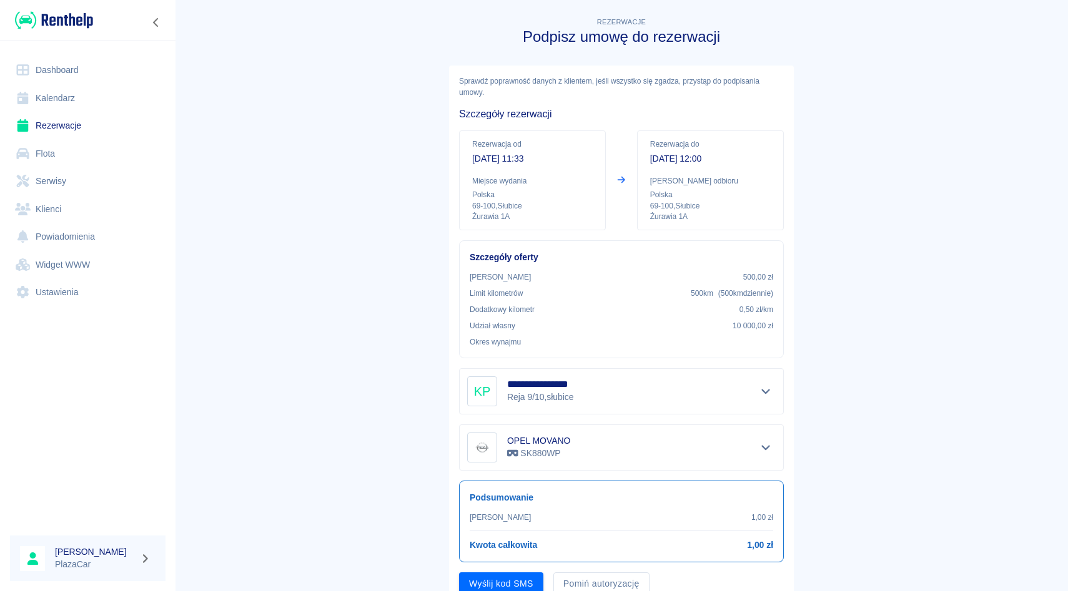
scroll to position [50, 0]
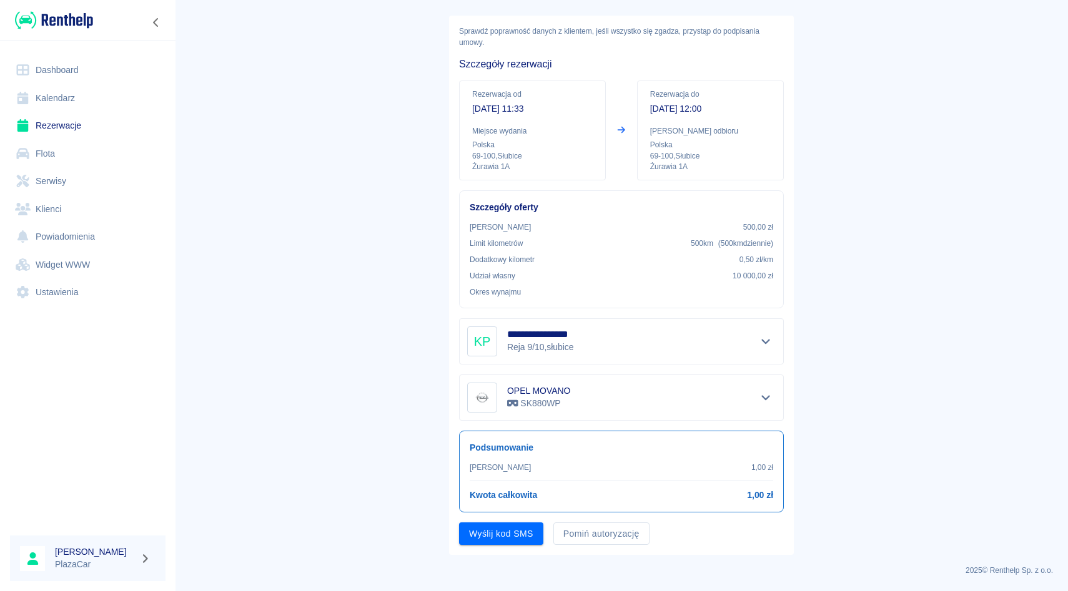
click at [599, 545] on div "**********" at bounding box center [621, 285] width 345 height 539
click at [598, 526] on button "Pomiń autoryzację" at bounding box center [601, 534] width 96 height 23
click at [512, 539] on button "Podpisz umowę" at bounding box center [501, 534] width 85 height 23
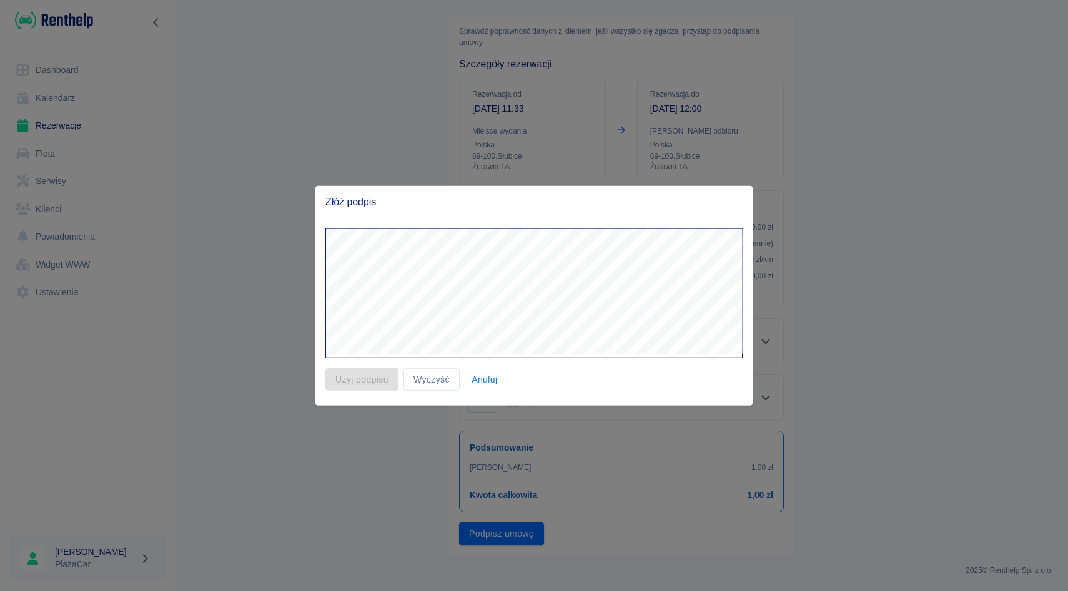
drag, startPoint x: 426, startPoint y: 145, endPoint x: 426, endPoint y: 6, distance: 139.9
click at [426, 145] on div at bounding box center [534, 295] width 1068 height 591
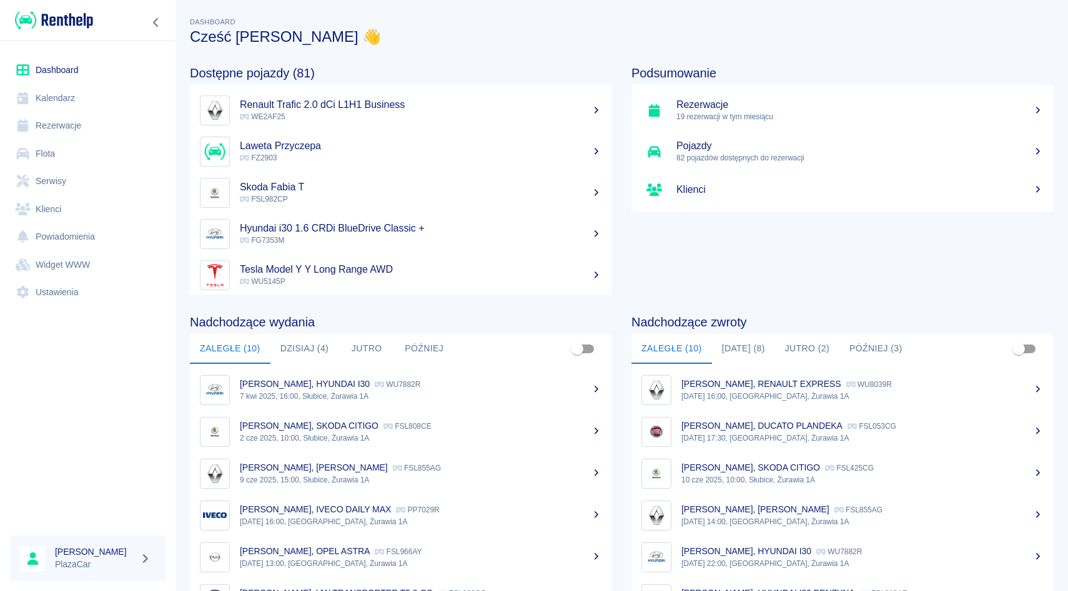
click at [75, 123] on link "Rezerwacje" at bounding box center [87, 126] width 155 height 28
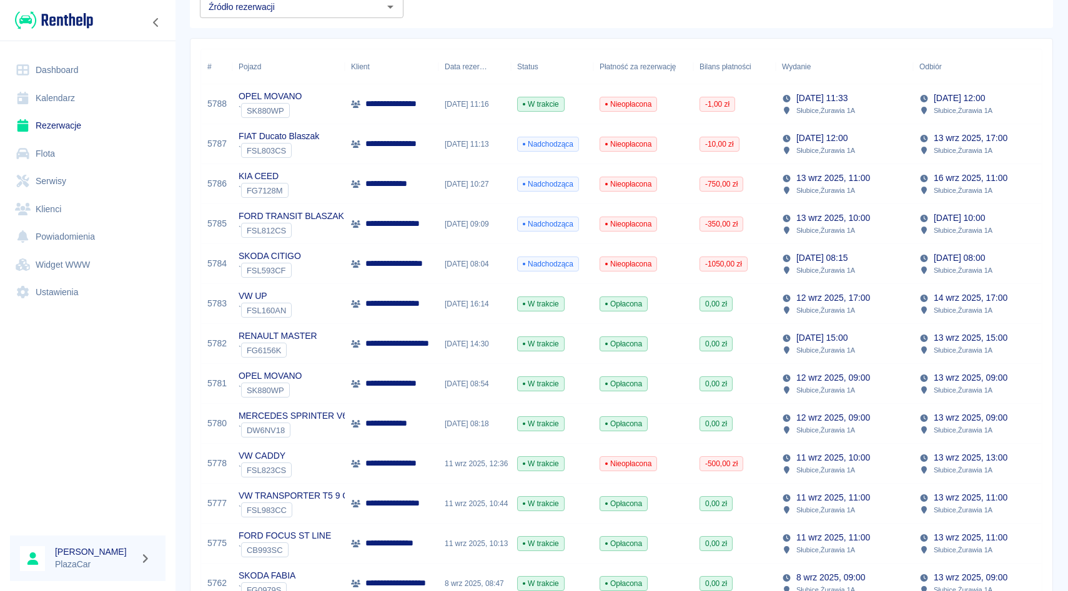
scroll to position [107, 0]
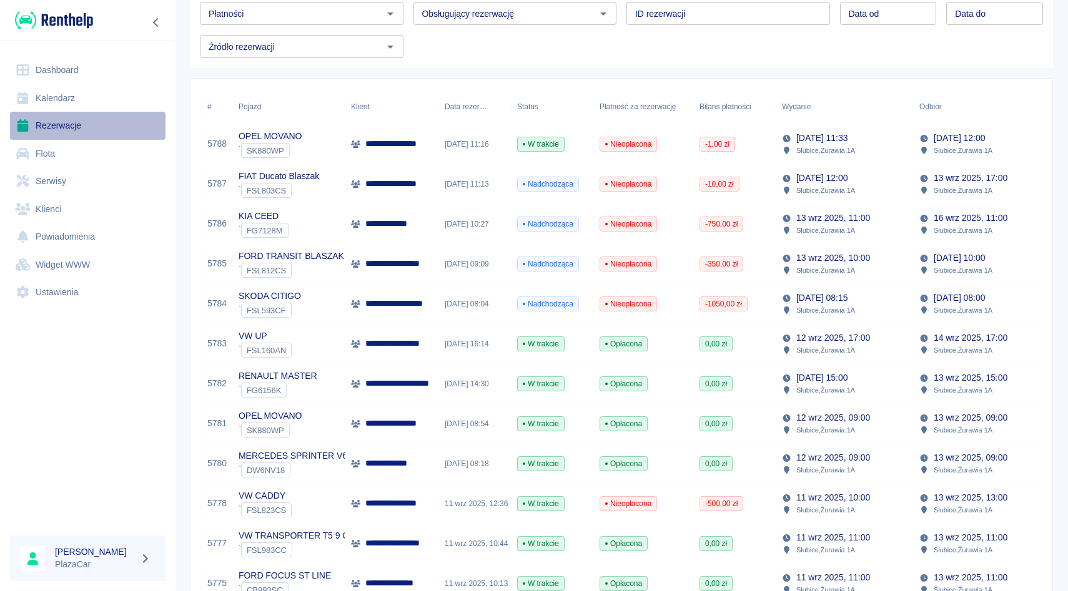
click at [69, 122] on link "Rezerwacje" at bounding box center [87, 126] width 155 height 28
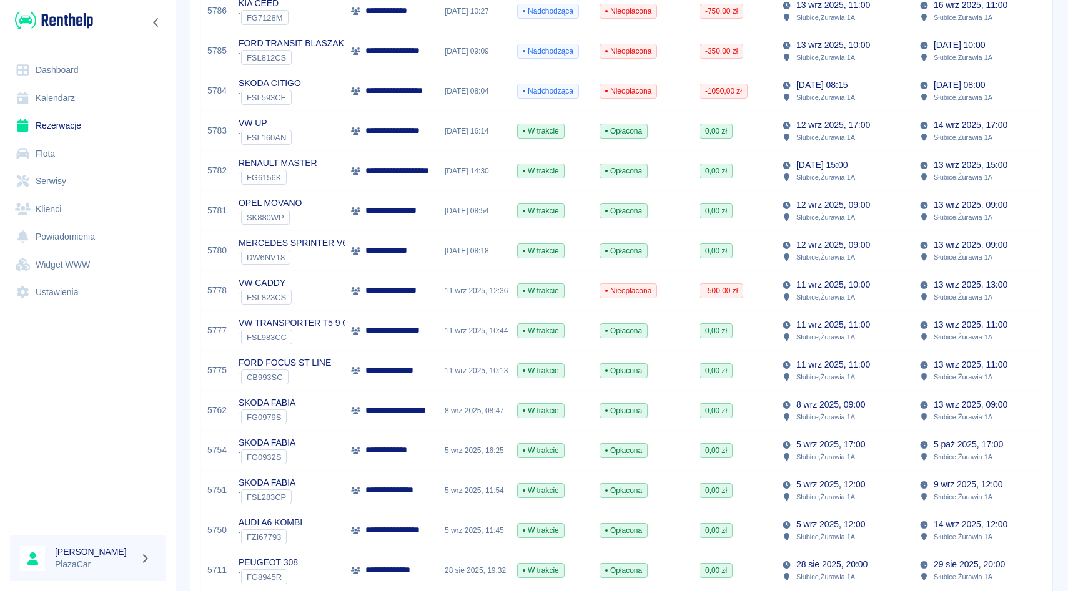
scroll to position [324, 0]
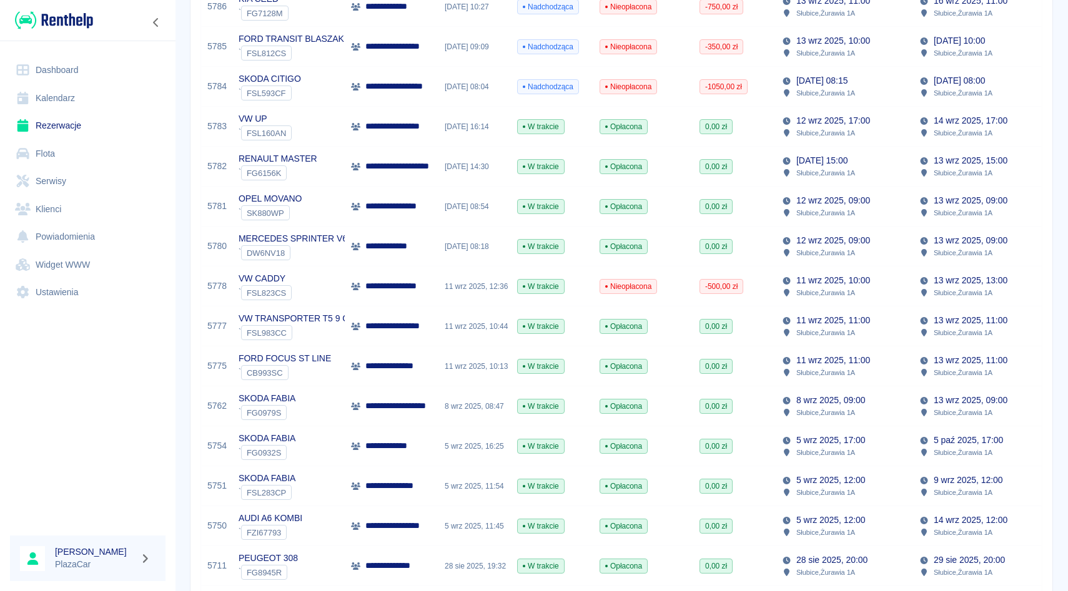
click at [405, 367] on p "**********" at bounding box center [394, 366] width 59 height 13
